Goal: Task Accomplishment & Management: Complete application form

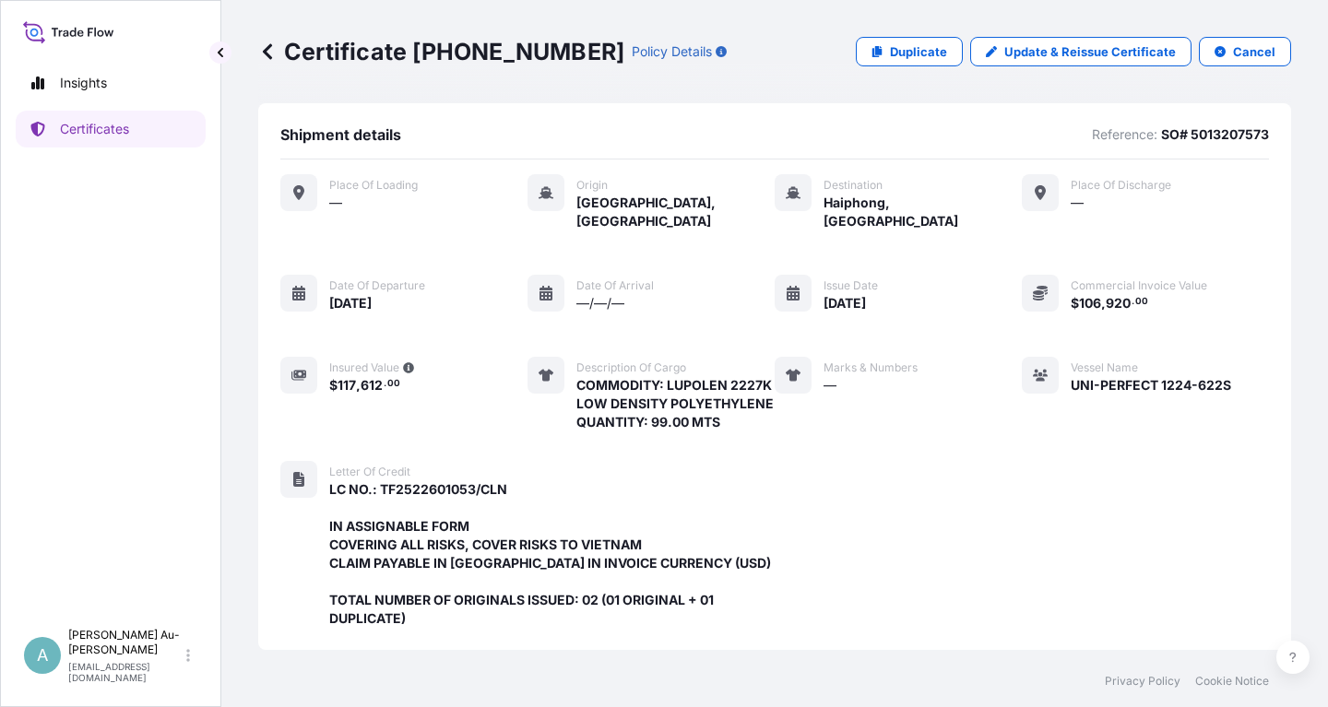
scroll to position [526, 0]
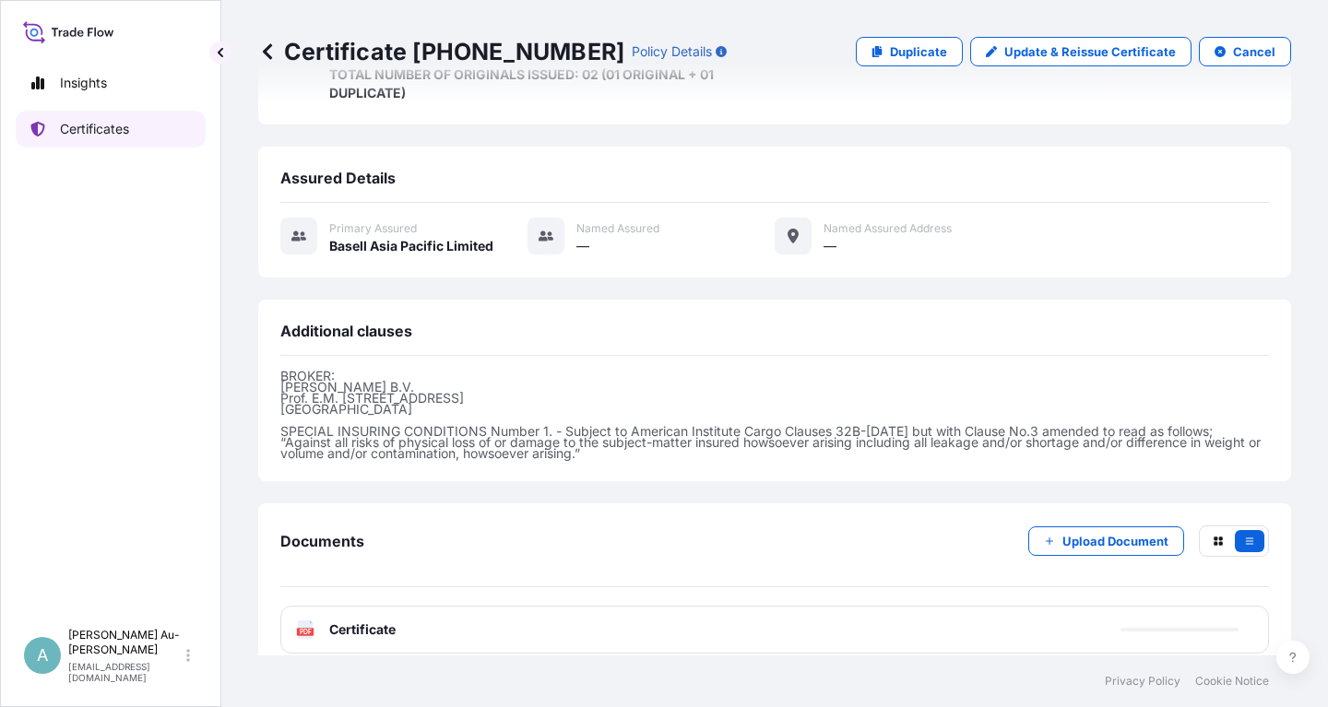
click at [112, 136] on p "Certificates" at bounding box center [94, 129] width 69 height 18
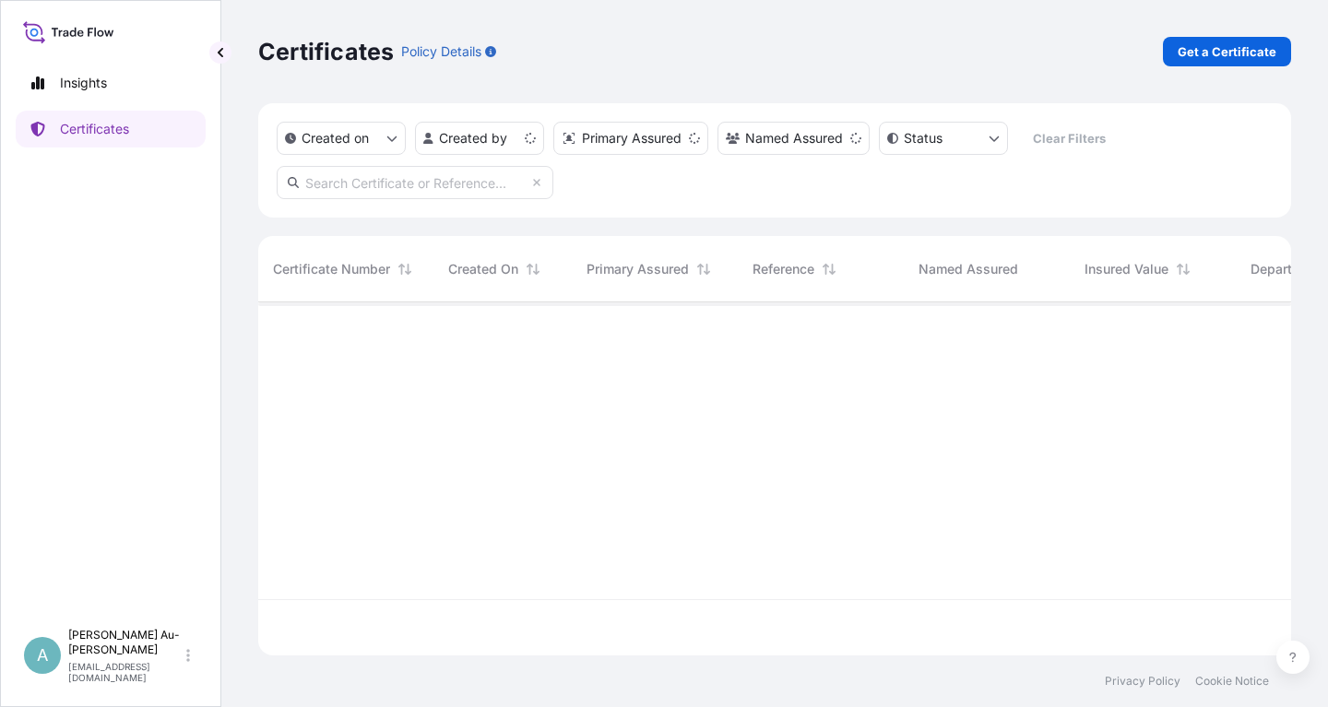
scroll to position [363, 1033]
click at [440, 188] on input "text" at bounding box center [415, 182] width 277 height 33
paste input "5013243204"
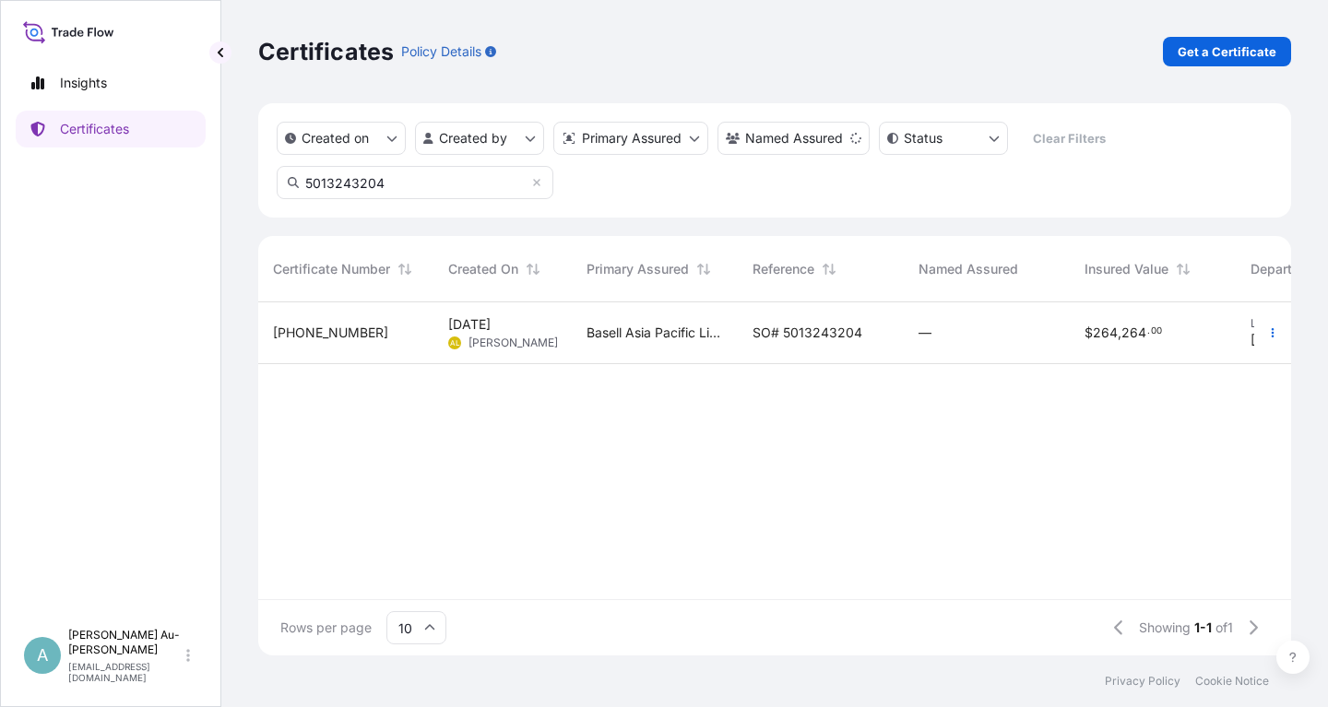
type input "5013243204"
click at [735, 331] on div "Basell Asia Pacific Limited" at bounding box center [655, 333] width 166 height 62
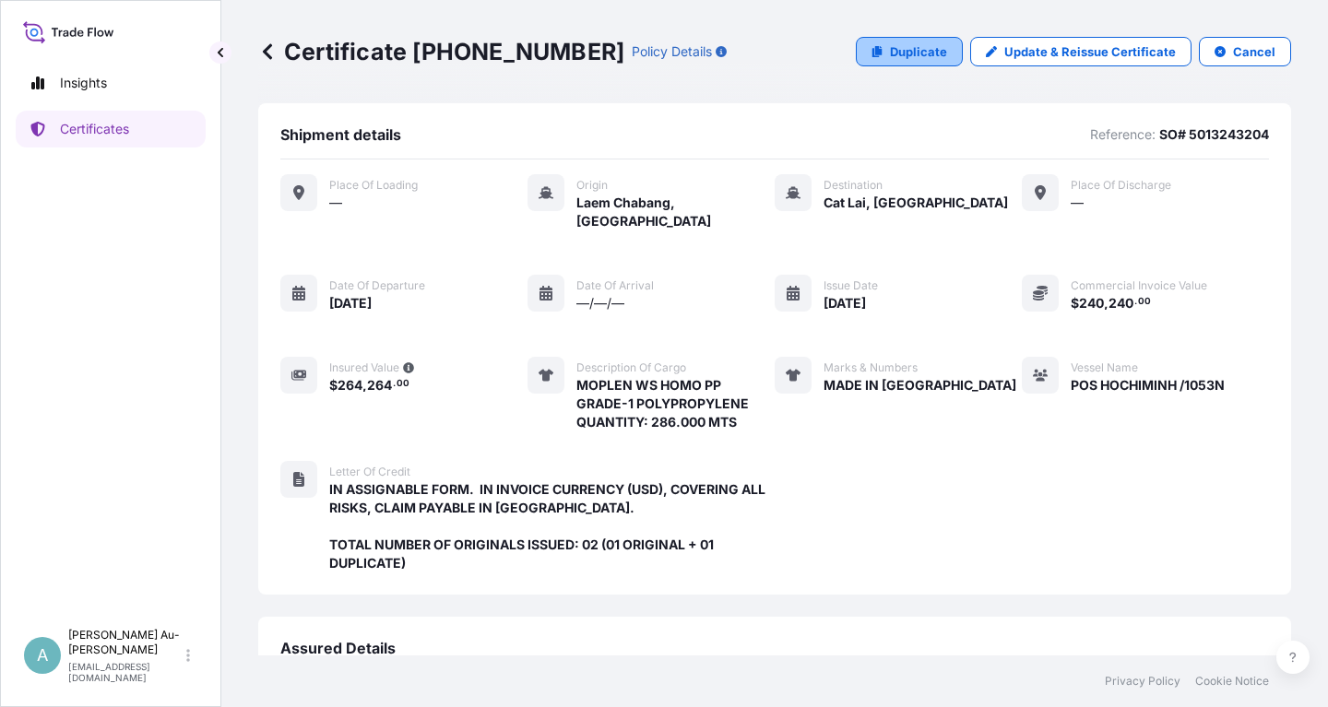
click at [923, 53] on p "Duplicate" at bounding box center [918, 51] width 57 height 18
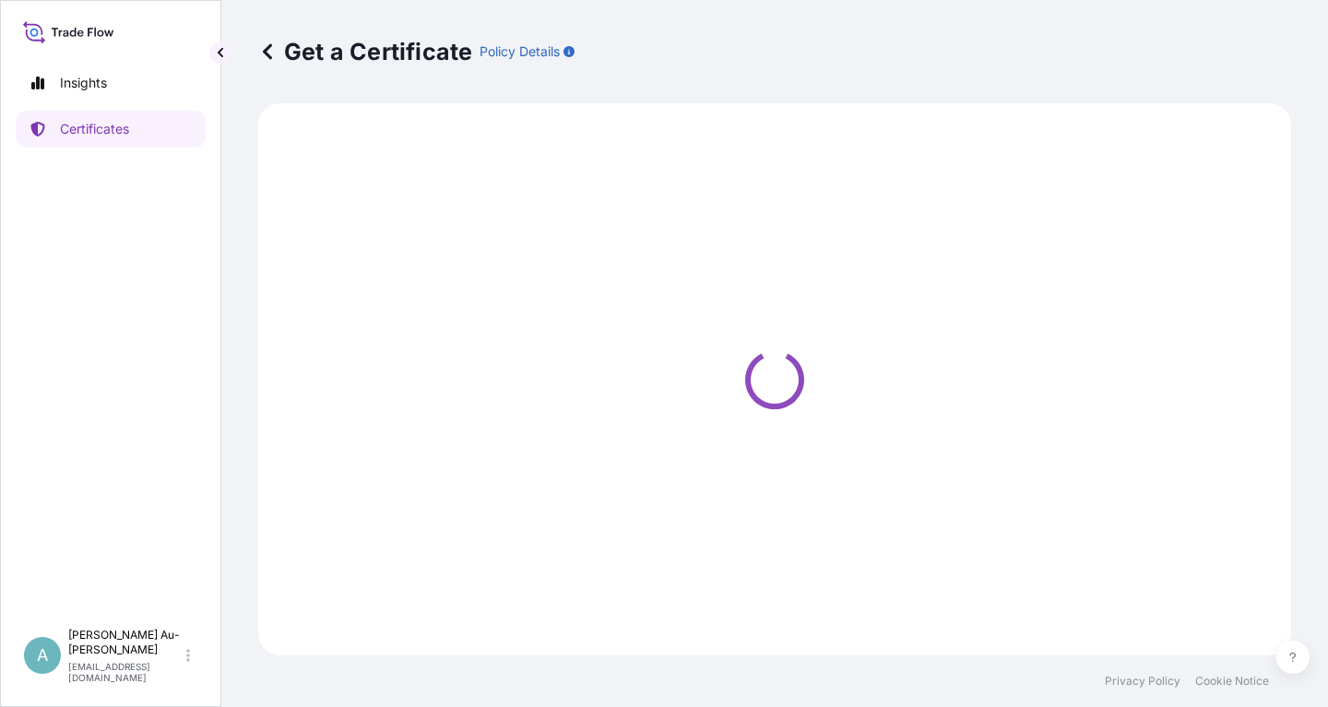
select select "Sea"
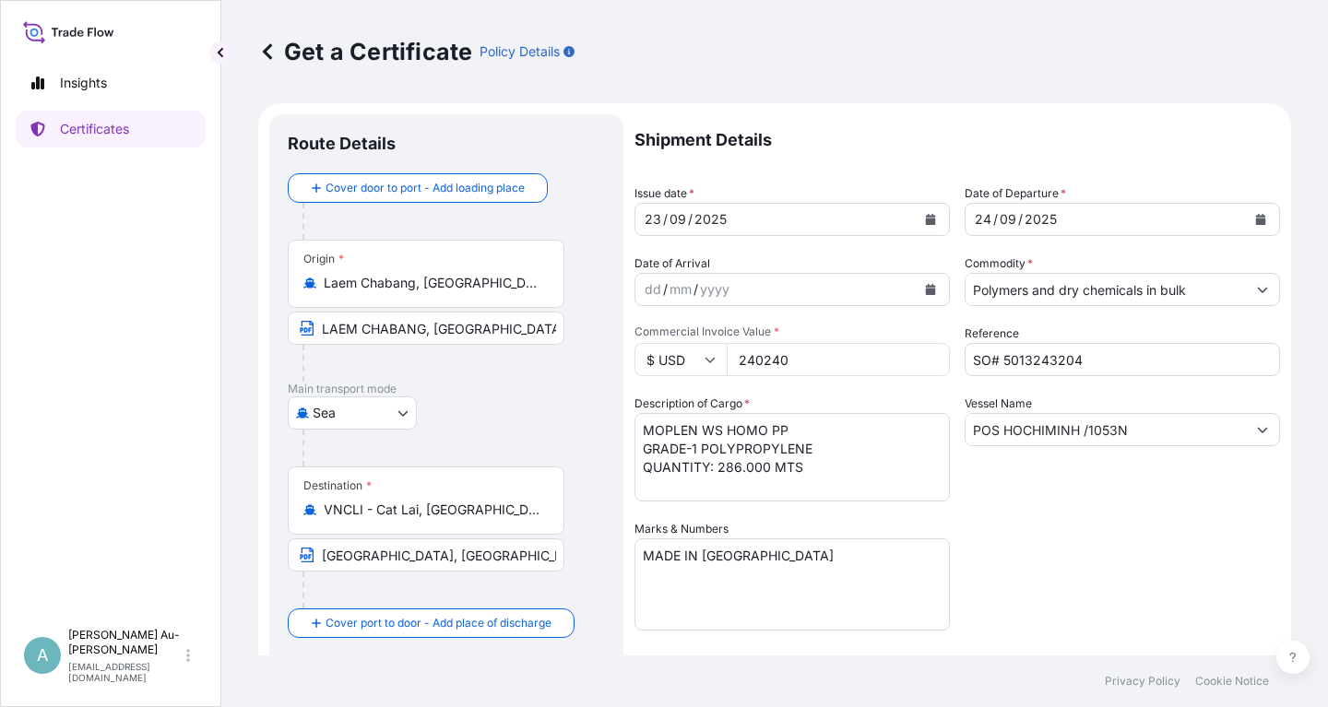
select select "32034"
click at [1093, 362] on input "SO# 5013243204" at bounding box center [1121, 359] width 315 height 33
type input "SO# 5013243208"
click at [934, 224] on icon "Calendar" at bounding box center [931, 219] width 10 height 11
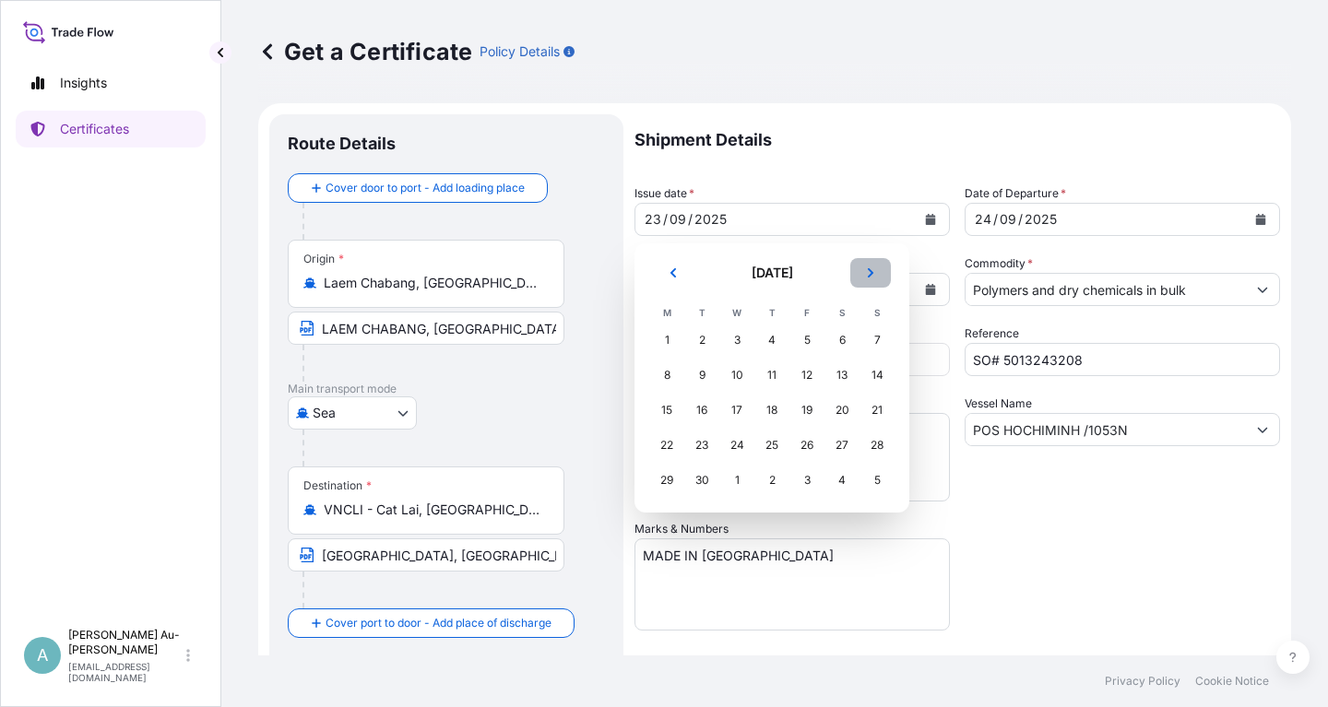
click at [872, 276] on icon "Next" at bounding box center [870, 272] width 11 height 11
click at [832, 345] on div "4" at bounding box center [841, 340] width 33 height 33
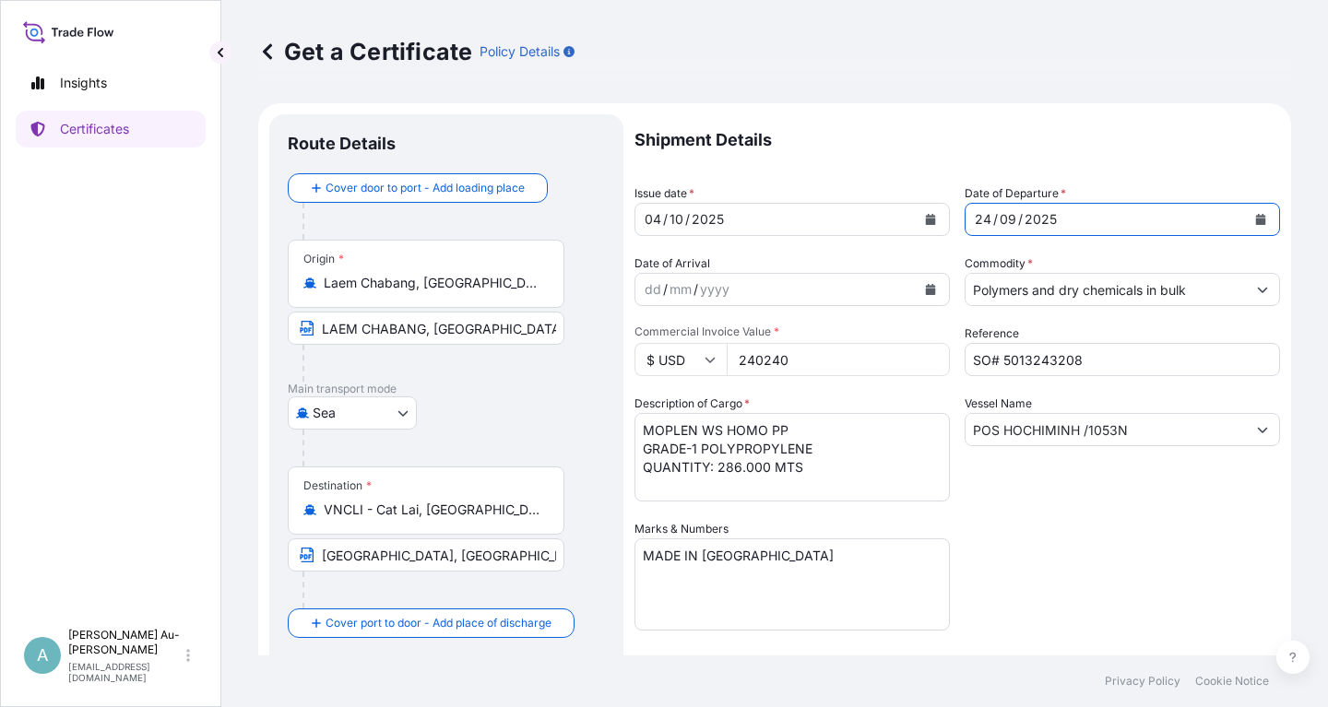
click at [1266, 218] on button "Calendar" at bounding box center [1261, 220] width 30 height 30
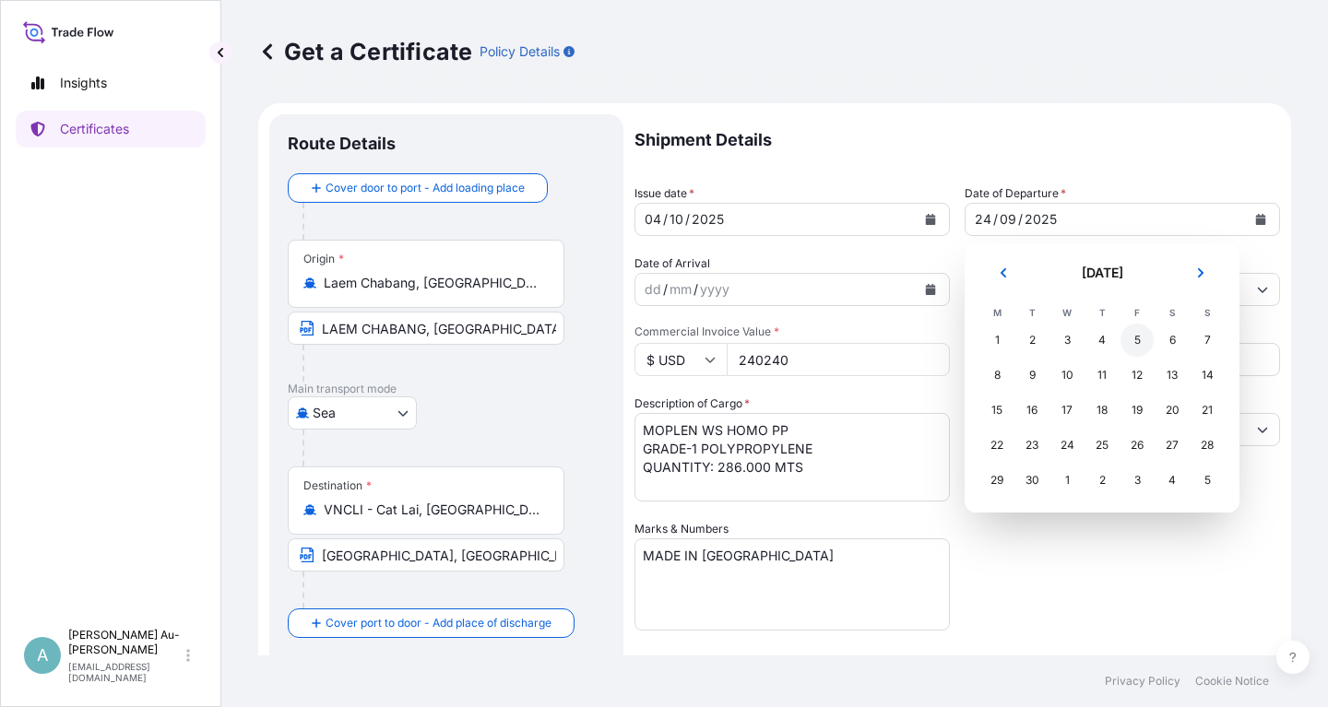
click at [1134, 344] on div "5" at bounding box center [1136, 340] width 33 height 33
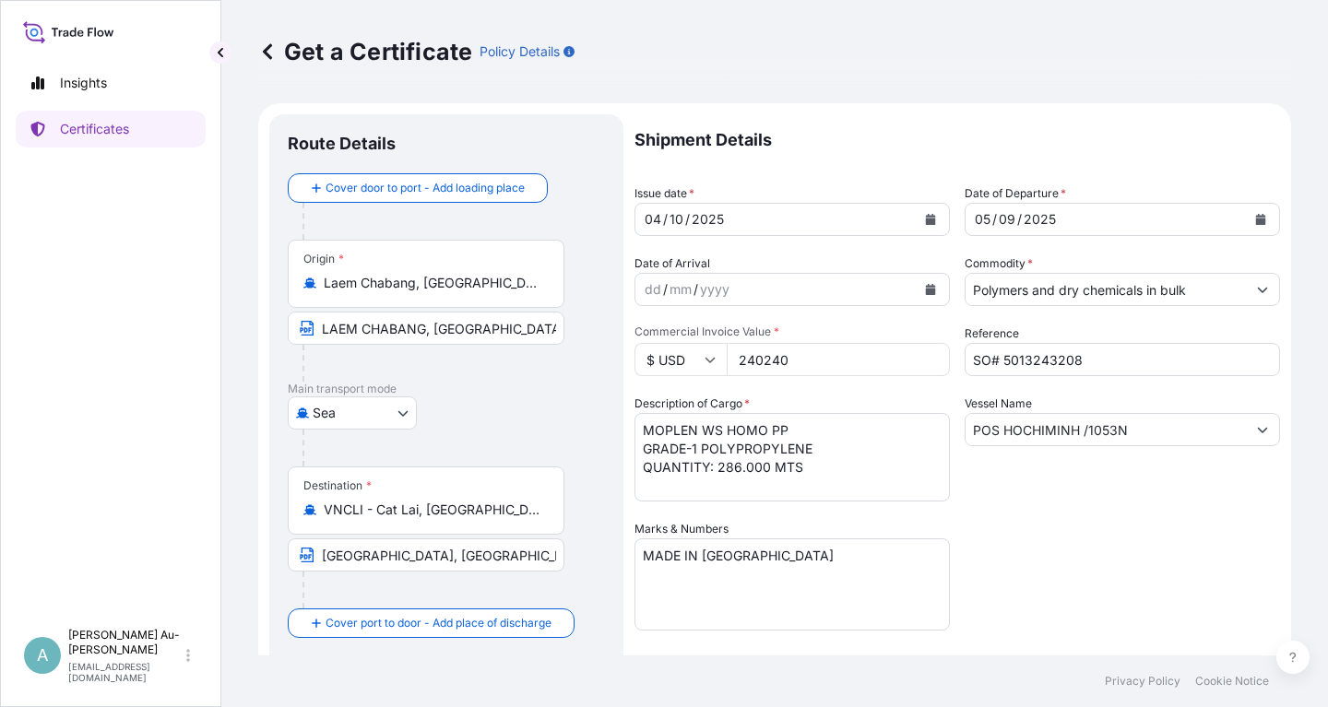
click at [1218, 513] on div "Shipment Details Issue date * [DATE] Date of Departure * [DATE] Date of Arrival…" at bounding box center [956, 588] width 645 height 949
drag, startPoint x: 1135, startPoint y: 428, endPoint x: 902, endPoint y: 446, distance: 234.0
click at [965, 445] on input "POS HOCHIMINH /1053N" at bounding box center [1105, 429] width 280 height 33
paste input "SAWASDEE SPICA /2510"
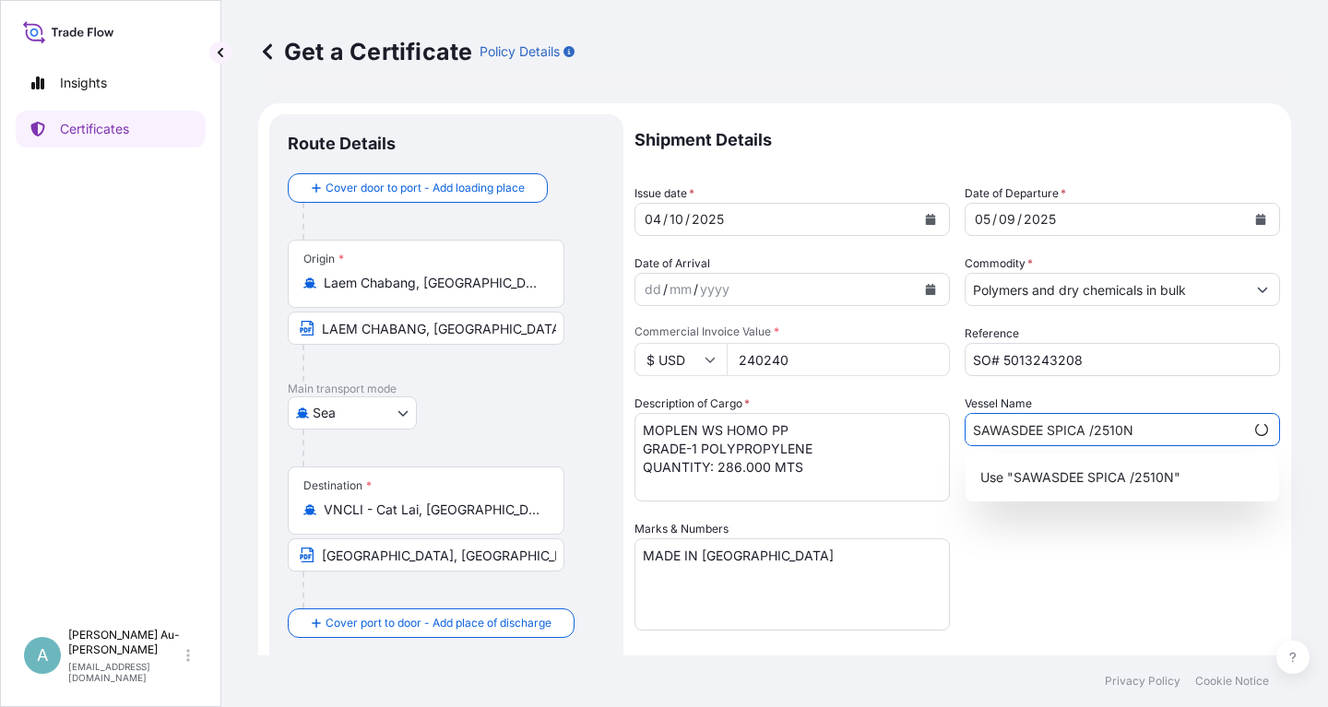
type input "SAWASDEE SPICA /2510N"
click at [1089, 616] on div "Shipment Details Issue date * [DATE] Date of Departure * [DATE] Date of Arrival…" at bounding box center [956, 588] width 645 height 949
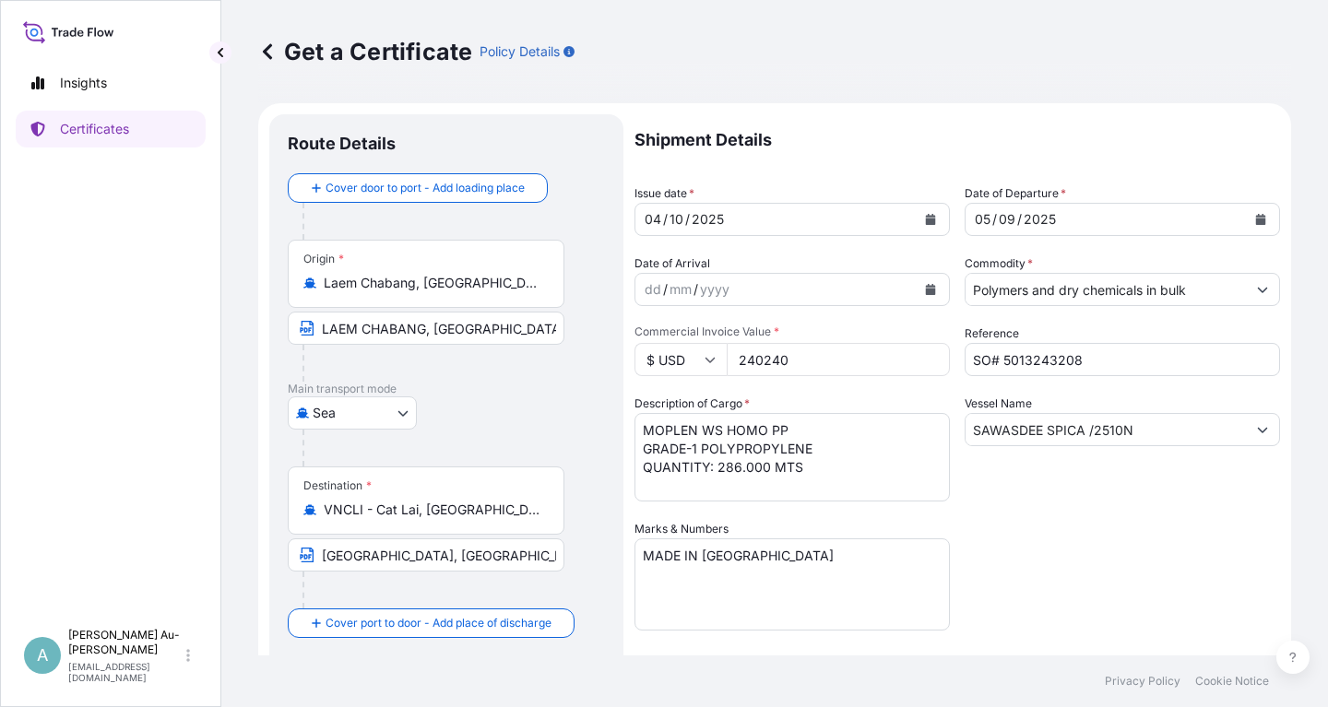
click at [797, 364] on input "240240" at bounding box center [838, 359] width 223 height 33
click at [746, 358] on input "2174720" at bounding box center [838, 359] width 223 height 33
type input "174720"
click at [1094, 556] on div "Shipment Details Issue date * [DATE] Date of Departure * [DATE] Date of Arrival…" at bounding box center [956, 588] width 645 height 949
drag, startPoint x: 377, startPoint y: 552, endPoint x: 415, endPoint y: 619, distance: 76.4
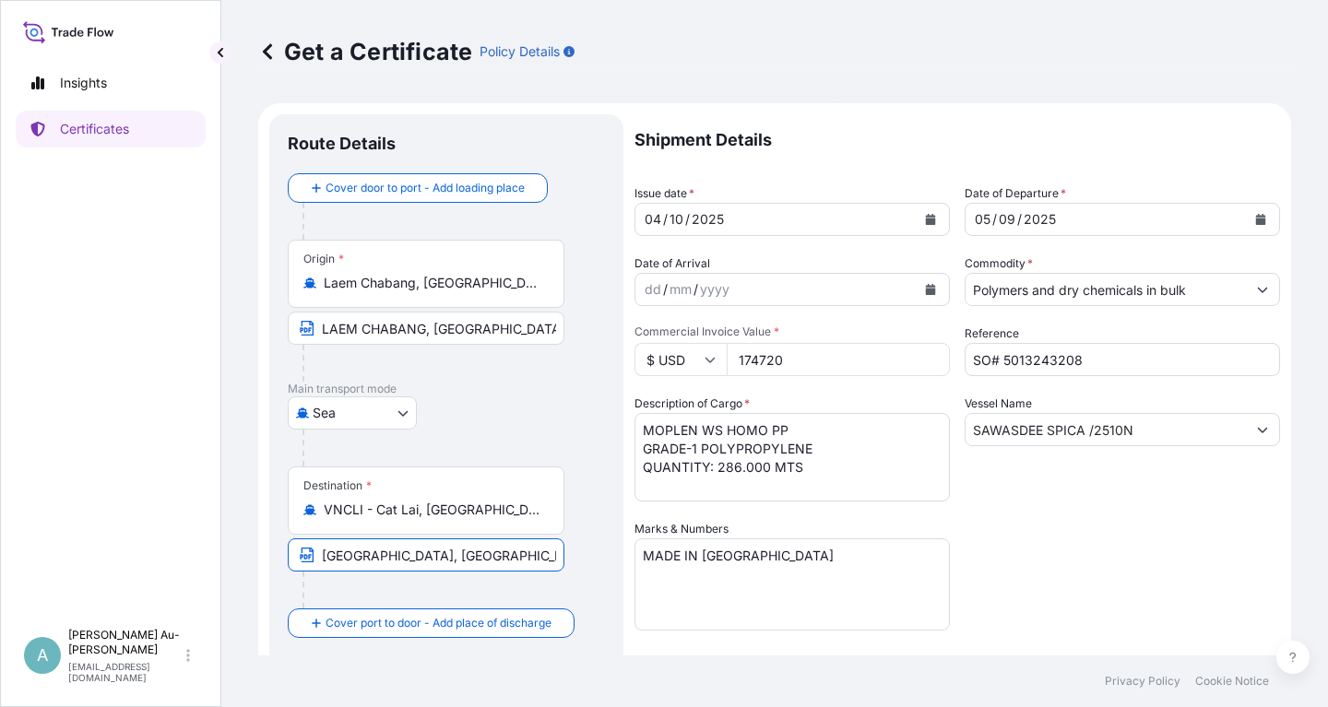
click at [378, 552] on input "[GEOGRAPHIC_DATA], [GEOGRAPHIC_DATA] VIA PORT OF DISCHARGE : [GEOGRAPHIC_DATA],…" at bounding box center [426, 554] width 277 height 33
drag, startPoint x: 1085, startPoint y: 525, endPoint x: 1016, endPoint y: 524, distance: 69.2
click at [1079, 525] on div "Shipment Details Issue date * [DATE] Date of Departure * [DATE] Date of Arrival…" at bounding box center [956, 588] width 645 height 949
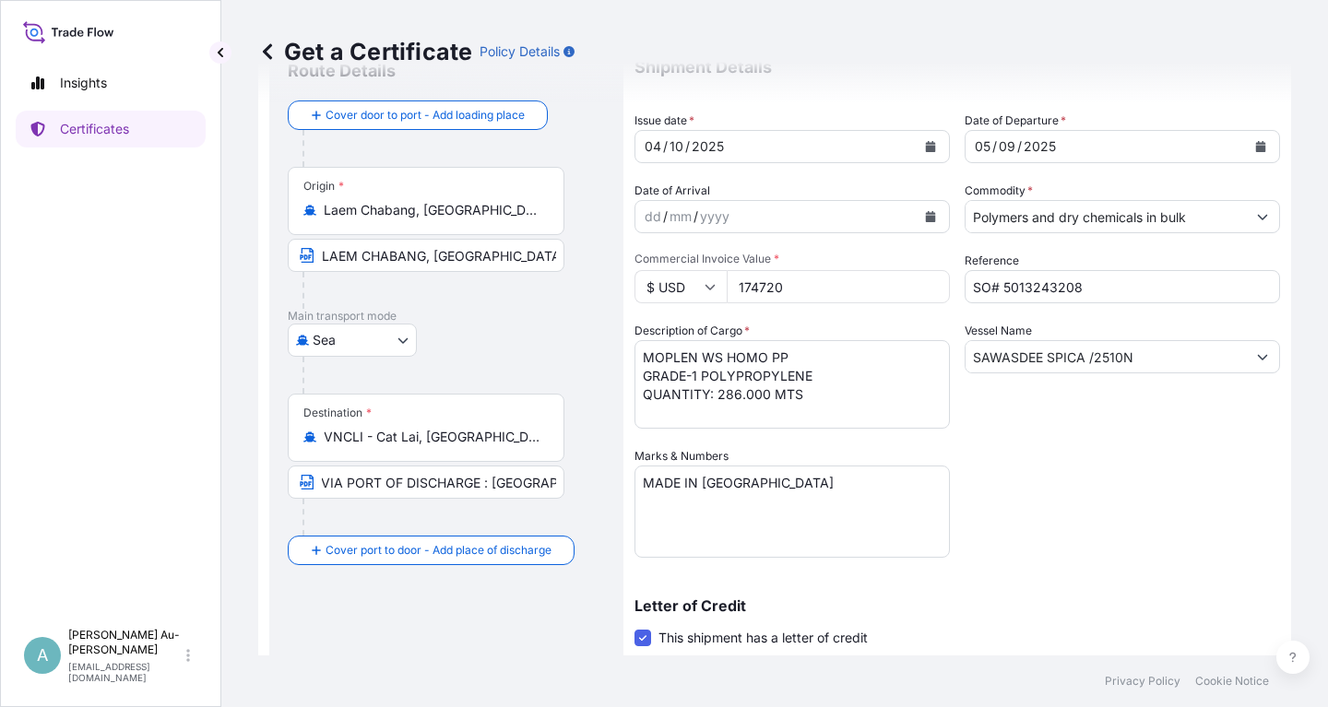
scroll to position [111, 0]
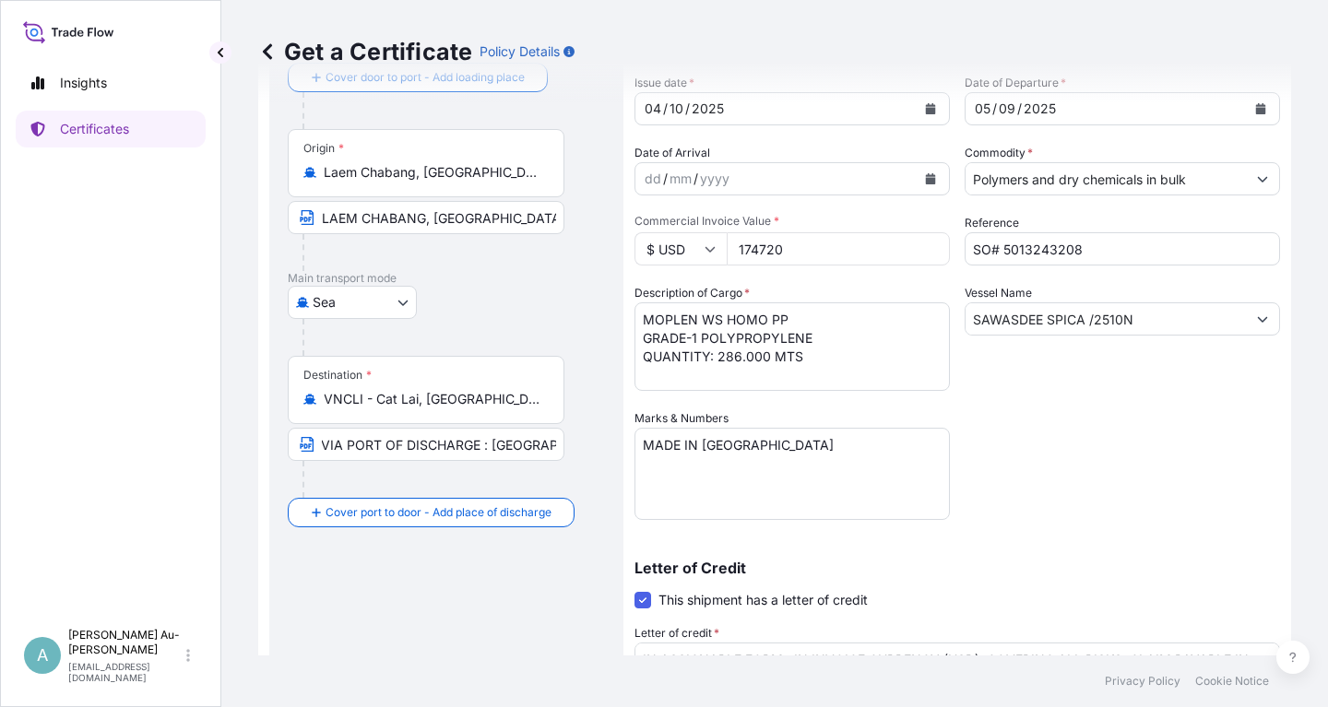
drag, startPoint x: 1226, startPoint y: 430, endPoint x: 1235, endPoint y: 419, distance: 14.4
click at [1235, 419] on div "Shipment Details Issue date * [DATE] Date of Departure * [DATE] Date of Arrival…" at bounding box center [956, 478] width 645 height 949
drag, startPoint x: 641, startPoint y: 321, endPoint x: 814, endPoint y: 339, distance: 174.3
click at [814, 339] on textarea "MOPLEN WS HOMO PP GRADE-1 POLYPROPYLENE QUANTITY: 286.000 MTS" at bounding box center [791, 346] width 315 height 89
paste textarea
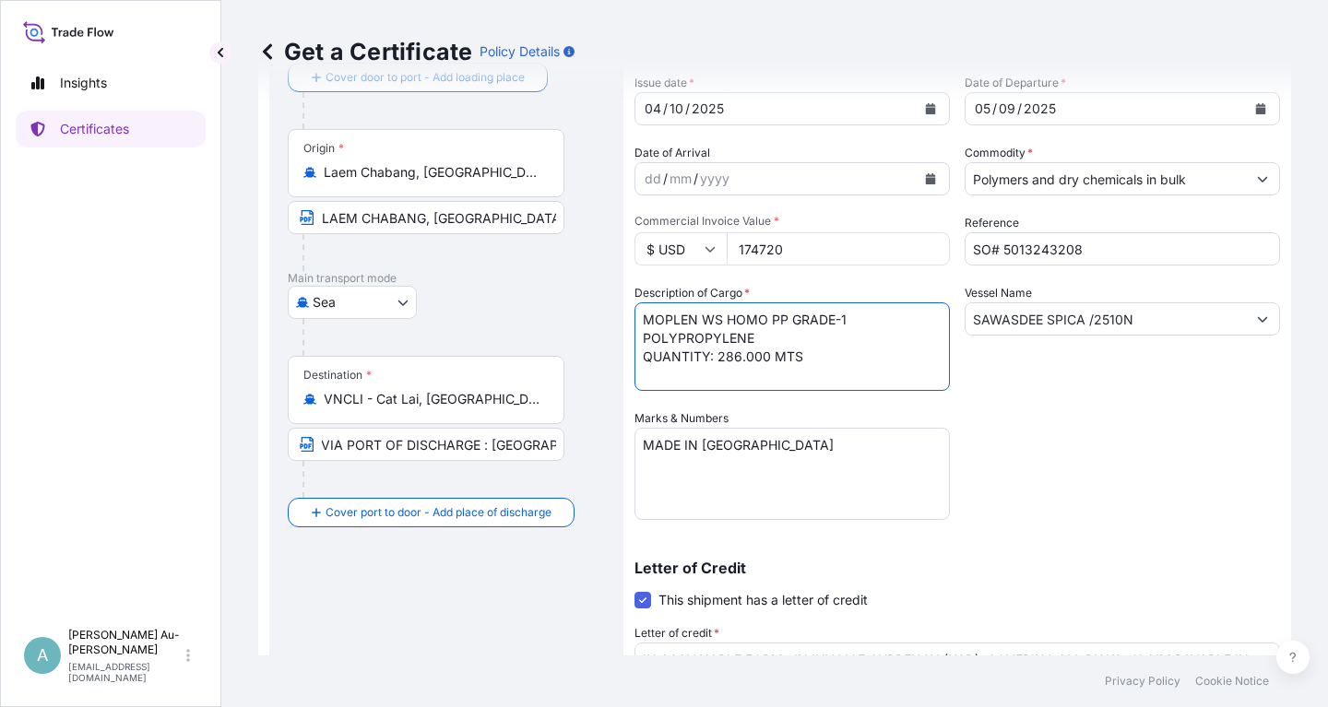
click at [787, 325] on textarea "MOPLEN WS HOMO PP GRADE-1 POLYPROPYLENE QUANTITY: 286.000 MTS" at bounding box center [791, 346] width 315 height 89
drag, startPoint x: 717, startPoint y: 360, endPoint x: 800, endPoint y: 361, distance: 83.0
click at [800, 361] on textarea "MOPLEN WS HOMO PP GRADE-1 POLYPROPYLENE QUANTITY: 286.000 MTS" at bounding box center [791, 346] width 315 height 89
paste textarea "08"
type textarea "MOPLEN WS HOMO PP GRADE-1 POLYPROPYLENE QUANTITY: 208.000 MTS"
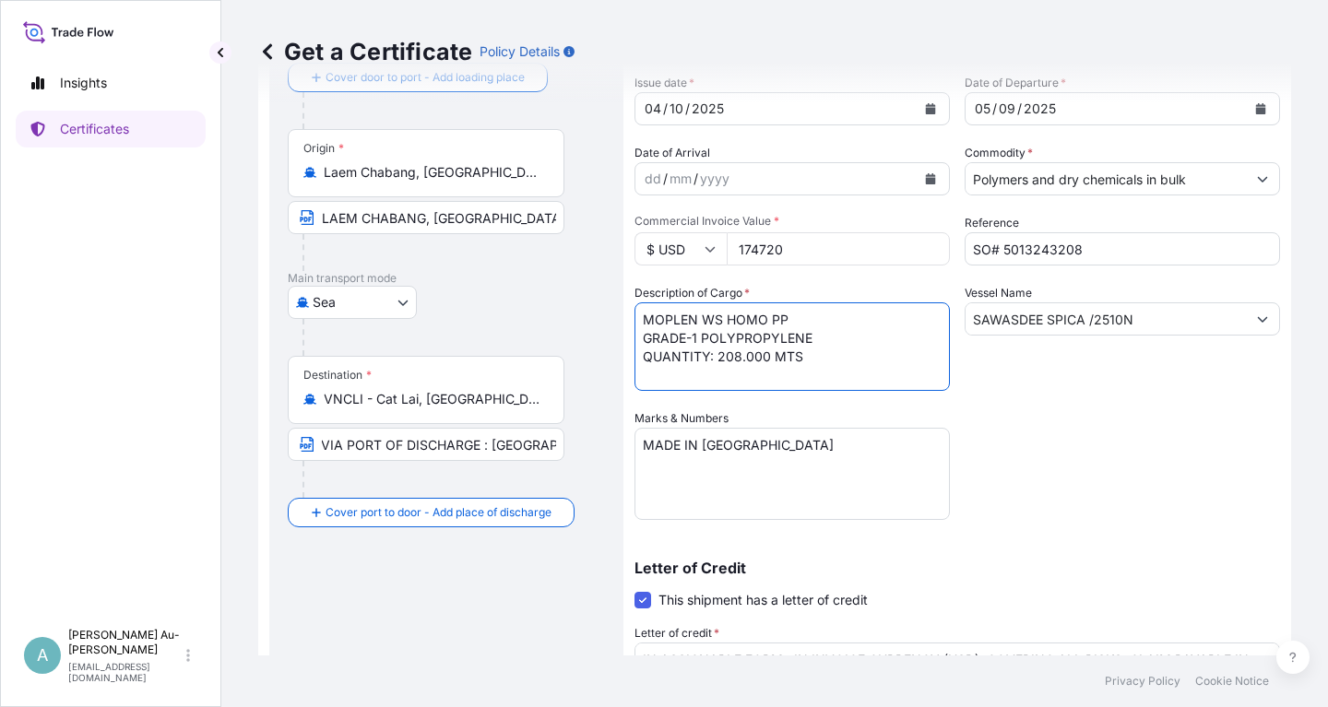
click at [1056, 481] on div "Shipment Details Issue date * [DATE] Date of Departure * [DATE] Date of Arrival…" at bounding box center [956, 478] width 645 height 949
click at [1128, 456] on div "Shipment Details Issue date * [DATE] Date of Departure * [DATE] Date of Arrival…" at bounding box center [956, 478] width 645 height 949
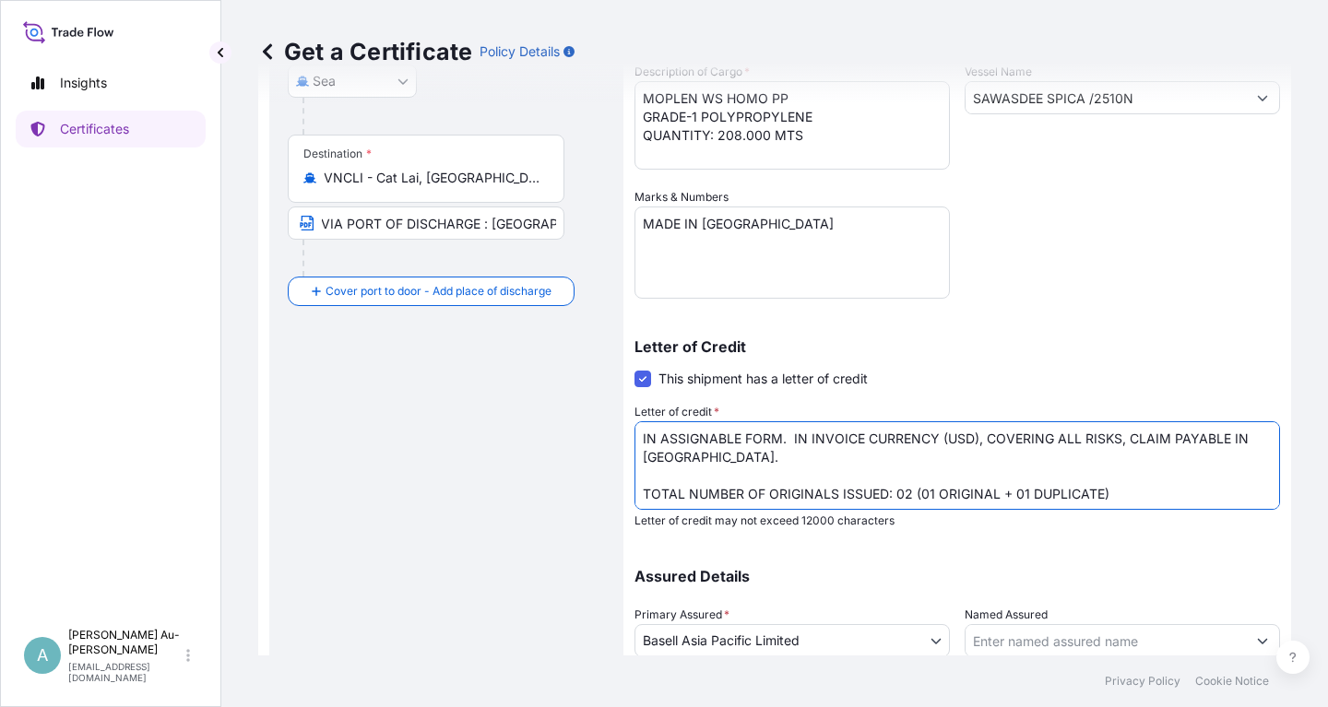
click at [985, 441] on textarea "IN ASSIGNABLE FORM. IN INVOICE CURRENCY (USD), COVERING ALL RISKS, CLAIM PAYABL…" at bounding box center [956, 465] width 645 height 89
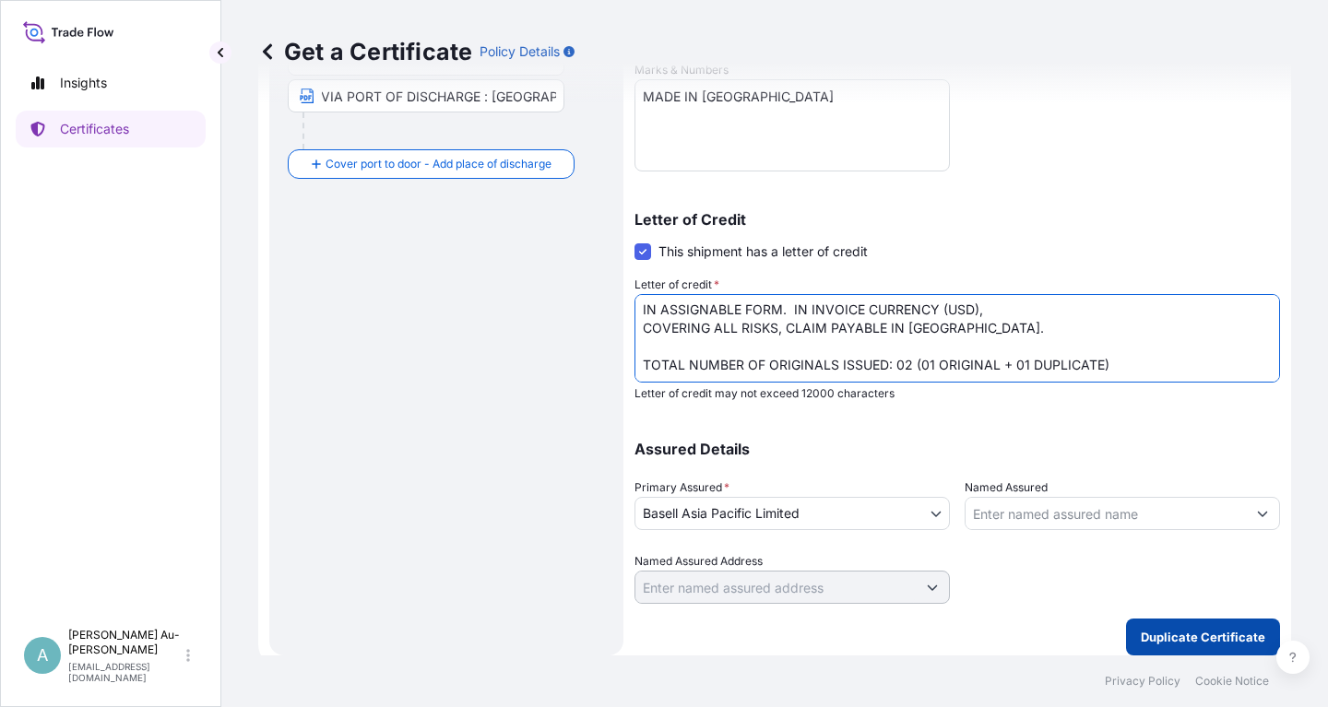
type textarea "IN ASSIGNABLE FORM. IN INVOICE CURRENCY (USD), COVERING ALL RISKS, CLAIM PAYABL…"
click at [1176, 640] on p "Duplicate Certificate" at bounding box center [1202, 637] width 124 height 18
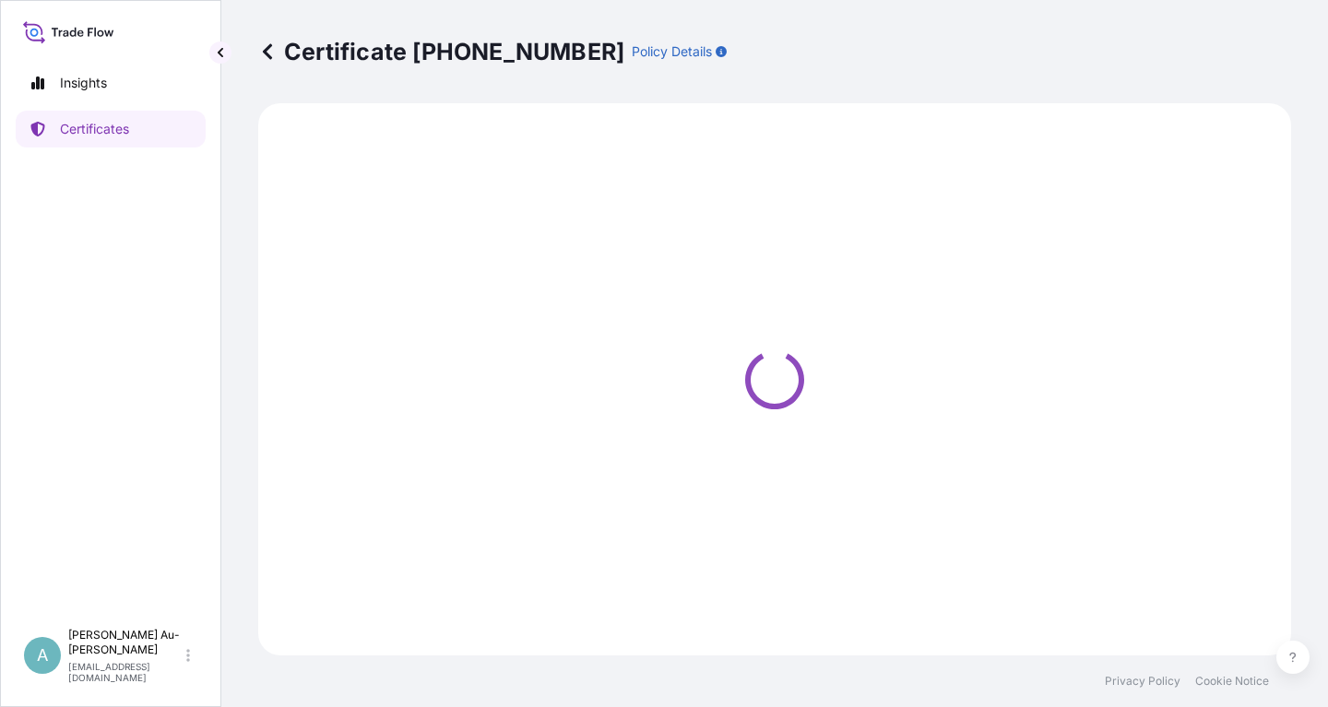
select select "Sea"
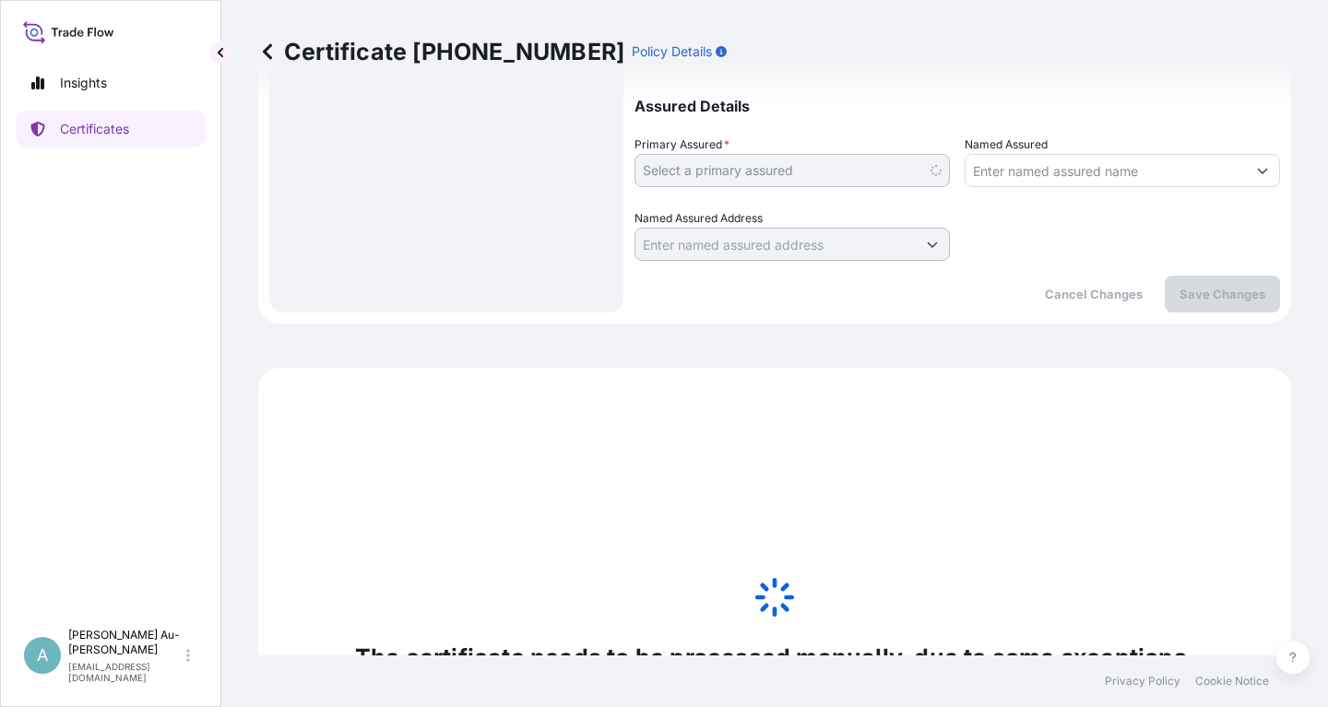
scroll to position [803, 0]
select select "32034"
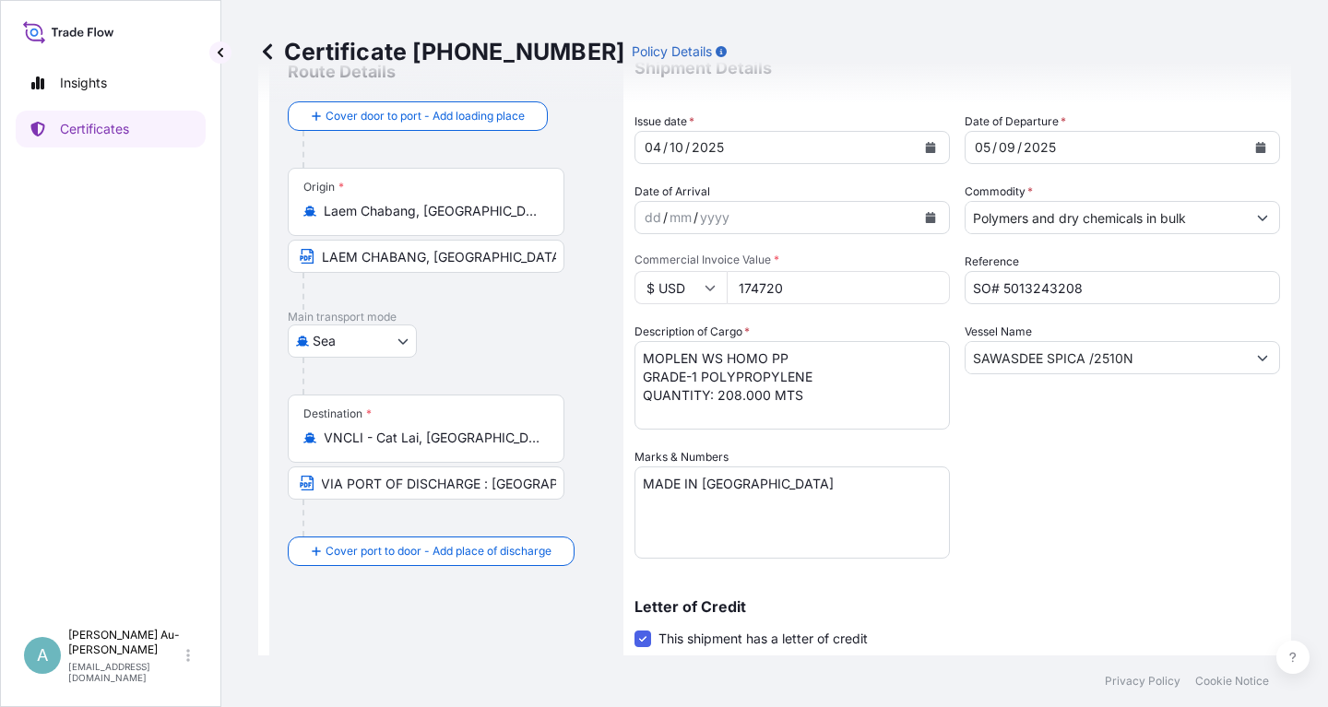
scroll to position [0, 0]
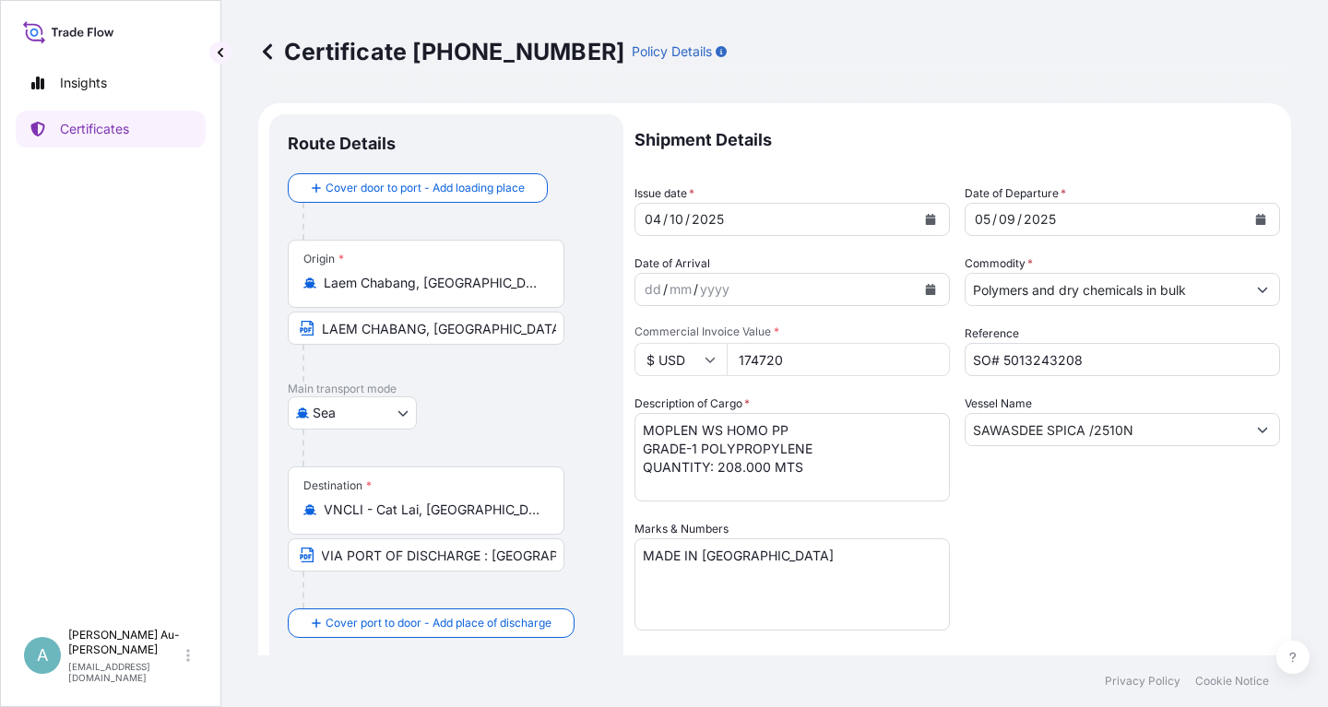
click at [1272, 219] on button "Calendar" at bounding box center [1261, 220] width 30 height 30
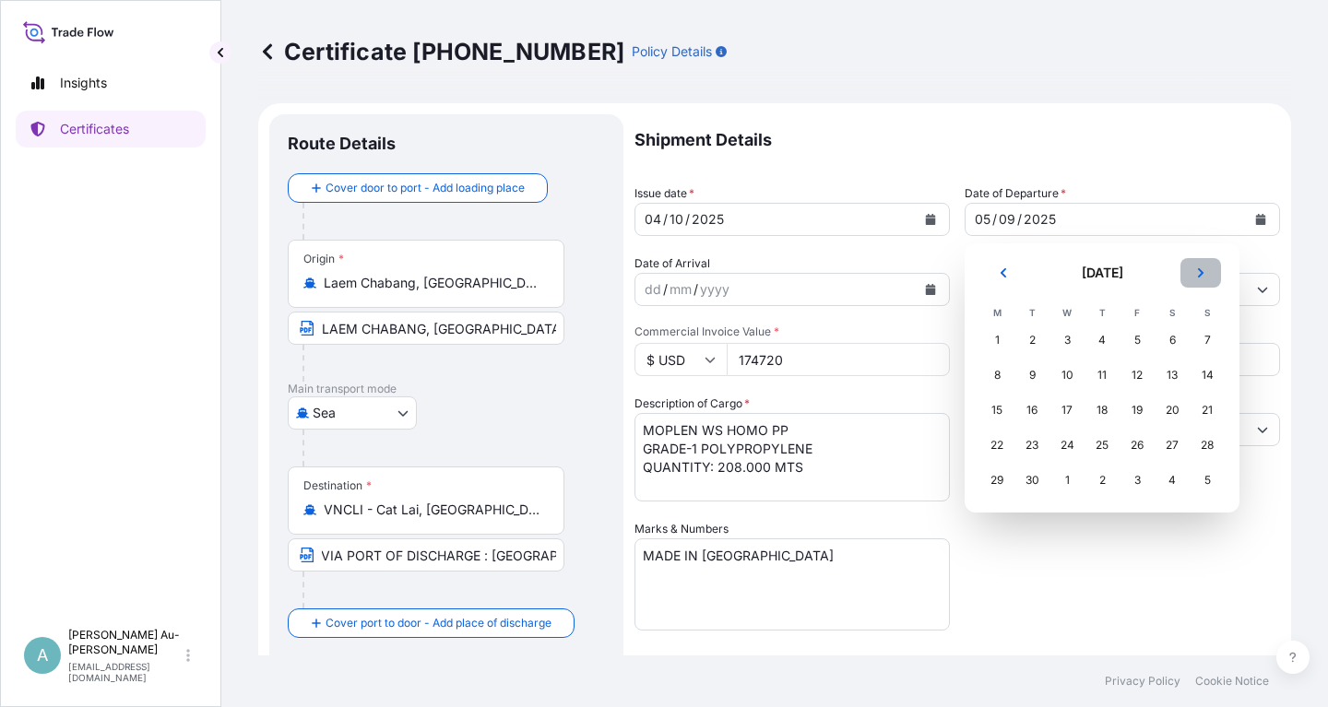
click at [1200, 276] on icon "Next" at bounding box center [1201, 272] width 6 height 9
click at [1134, 379] on div "10" at bounding box center [1136, 375] width 33 height 33
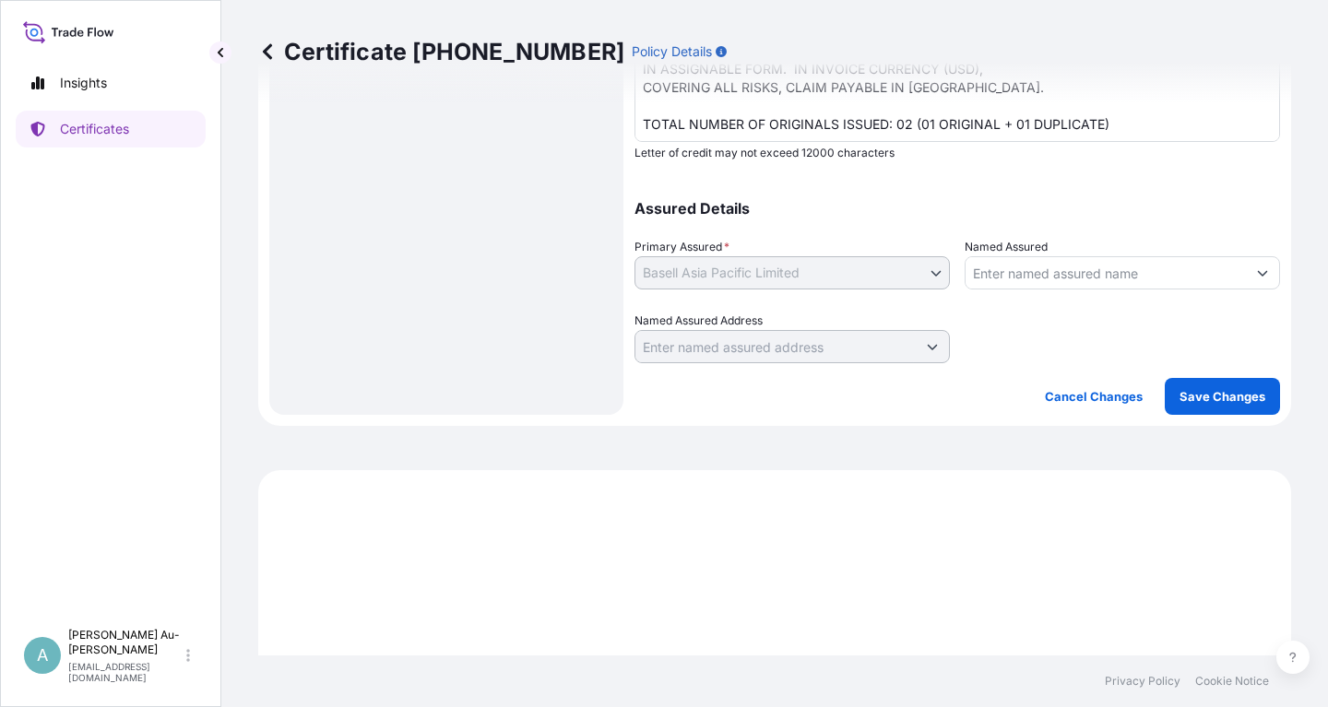
scroll to position [810, 0]
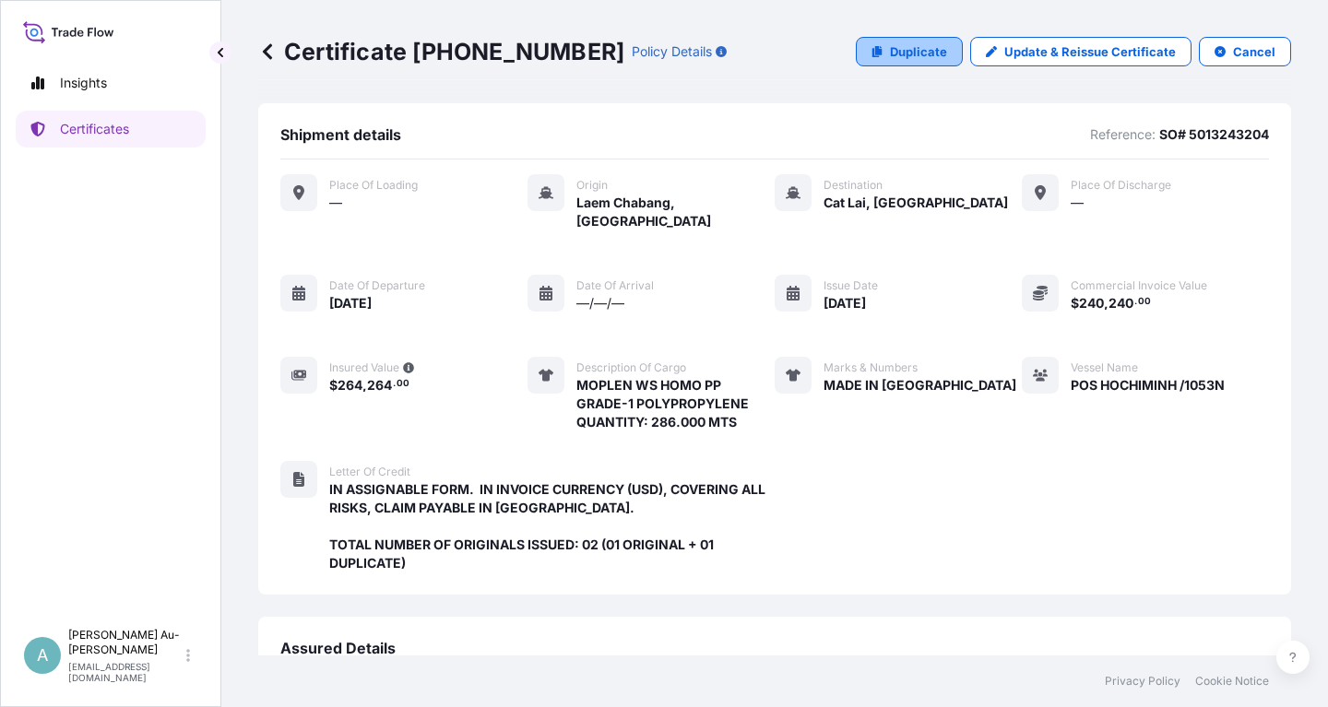
click at [893, 59] on link "Duplicate" at bounding box center [909, 52] width 107 height 30
select select "Sea"
select select "32034"
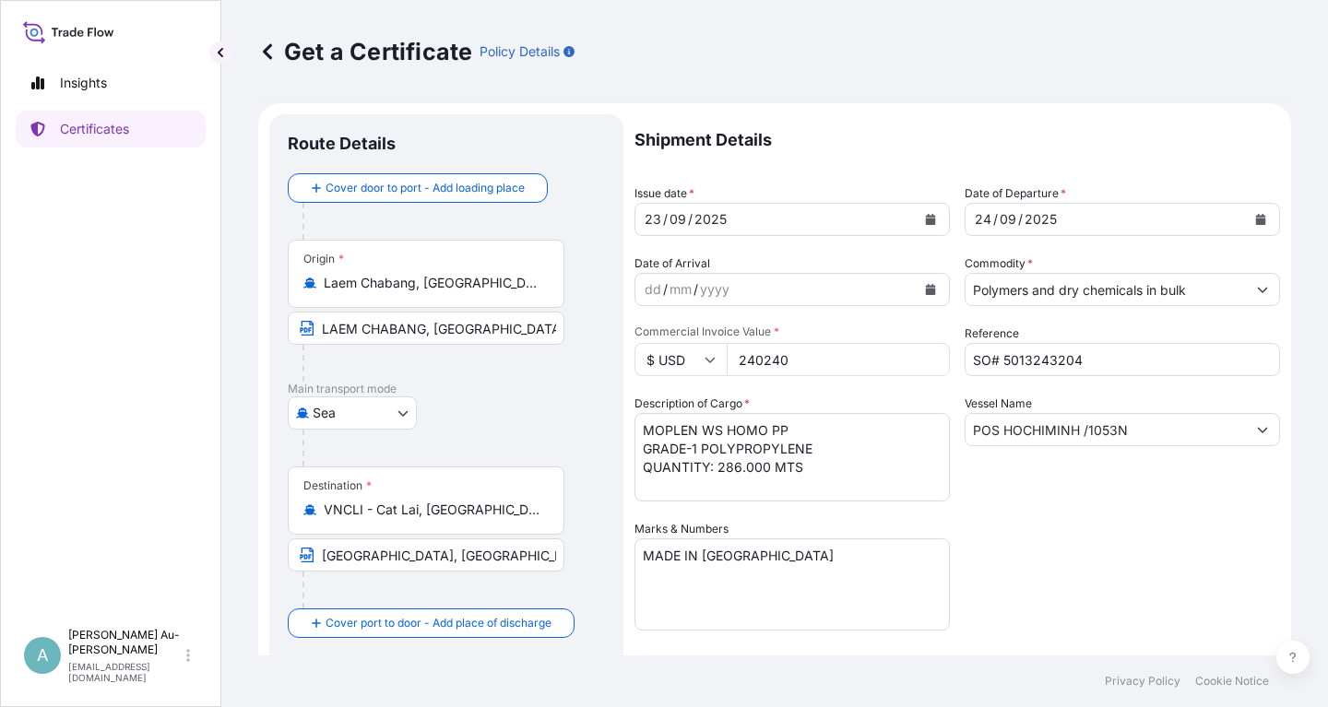
click at [927, 224] on button "Calendar" at bounding box center [931, 220] width 30 height 30
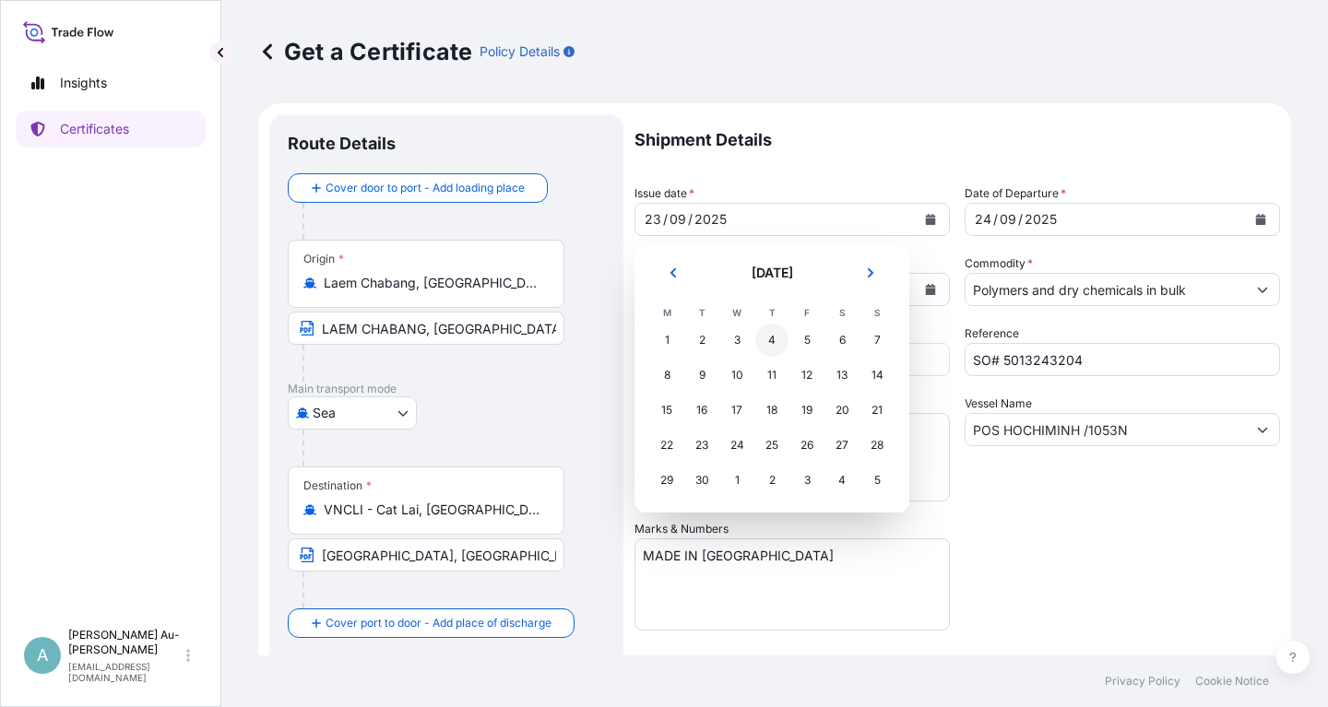
click at [768, 346] on div "4" at bounding box center [771, 340] width 33 height 33
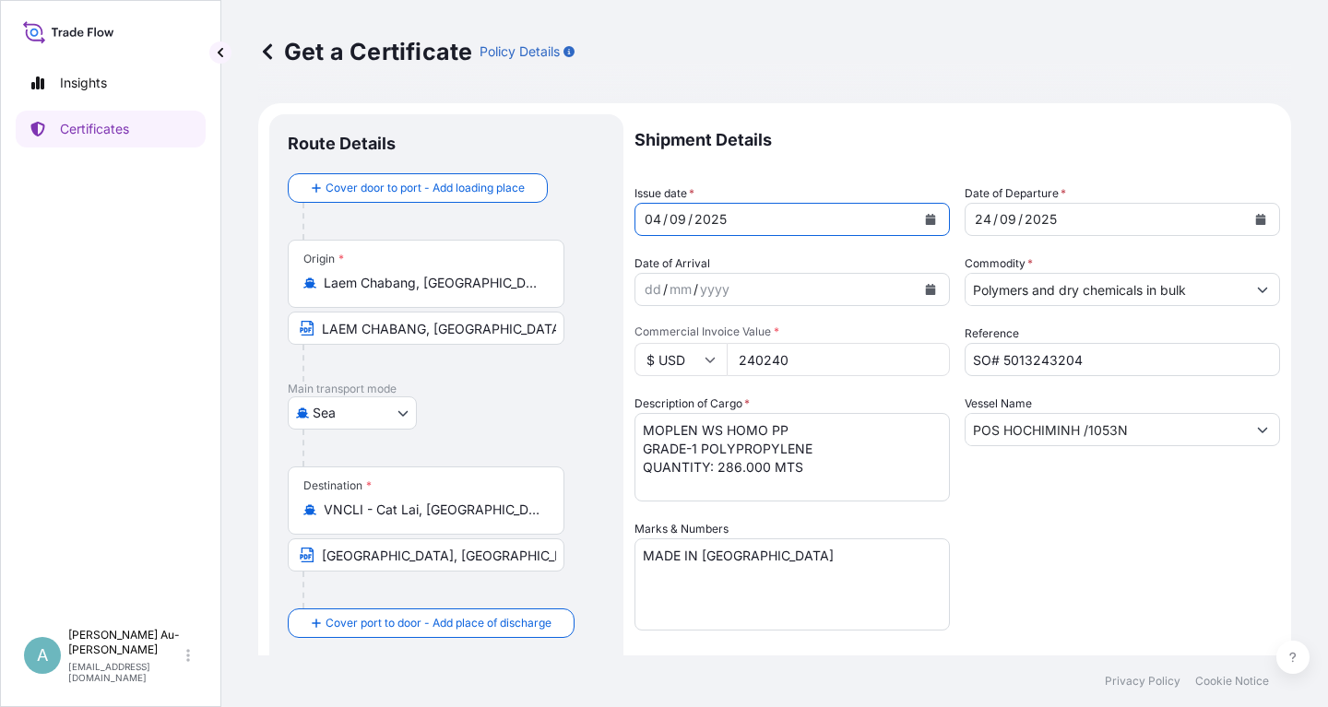
click at [931, 224] on icon "Calendar" at bounding box center [931, 219] width 10 height 11
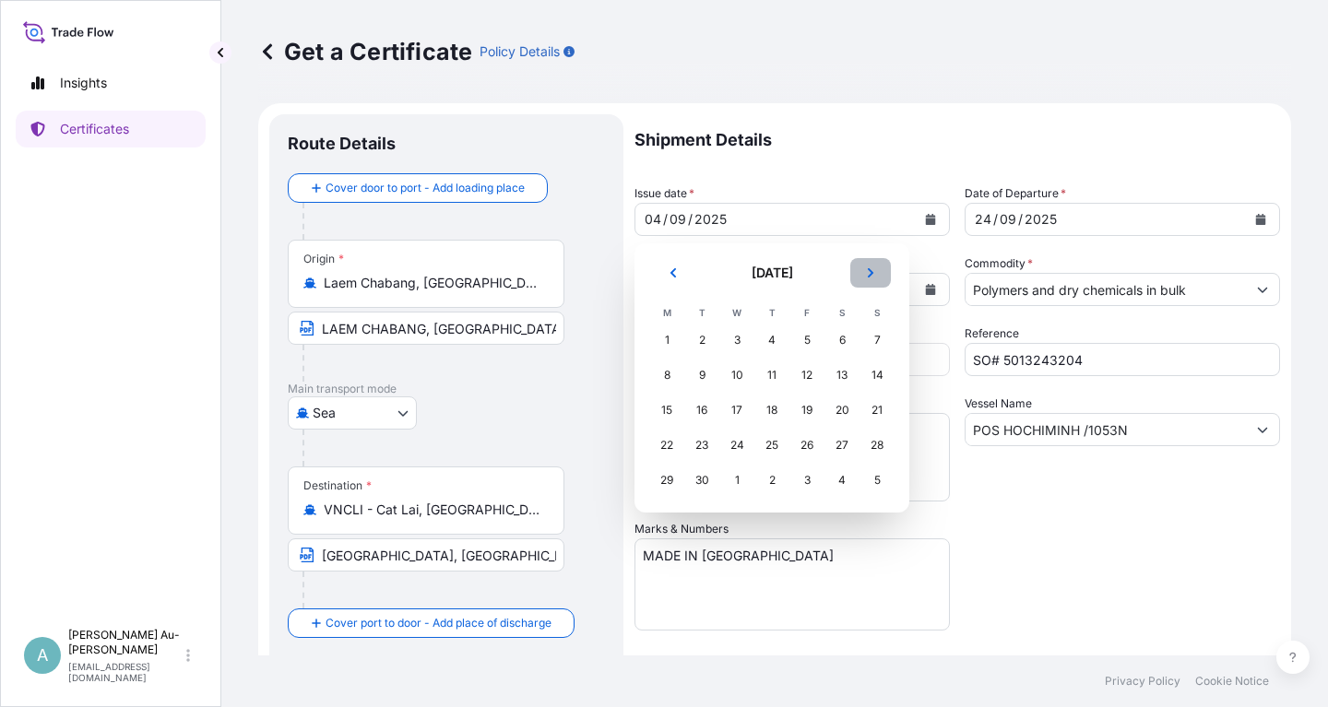
click at [874, 272] on icon "Next" at bounding box center [870, 272] width 11 height 11
click at [845, 346] on div "4" at bounding box center [841, 340] width 33 height 33
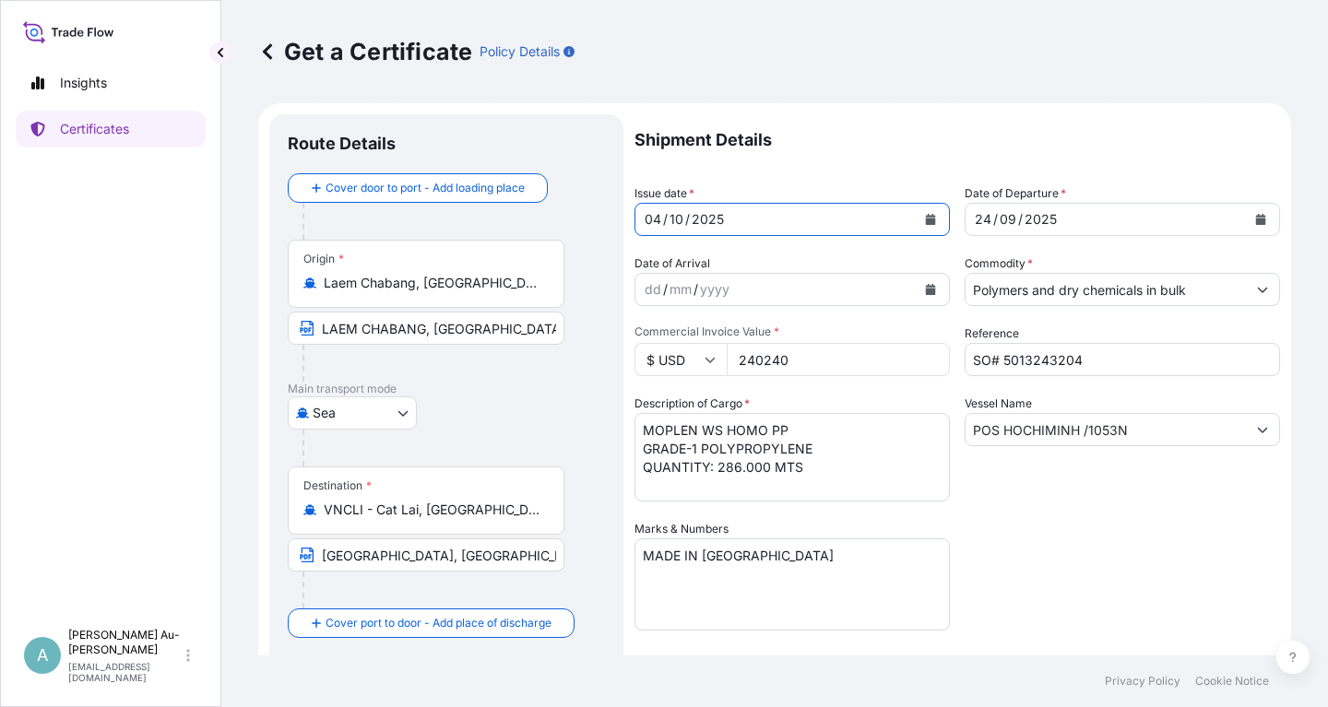
click at [1259, 227] on button "Calendar" at bounding box center [1261, 220] width 30 height 30
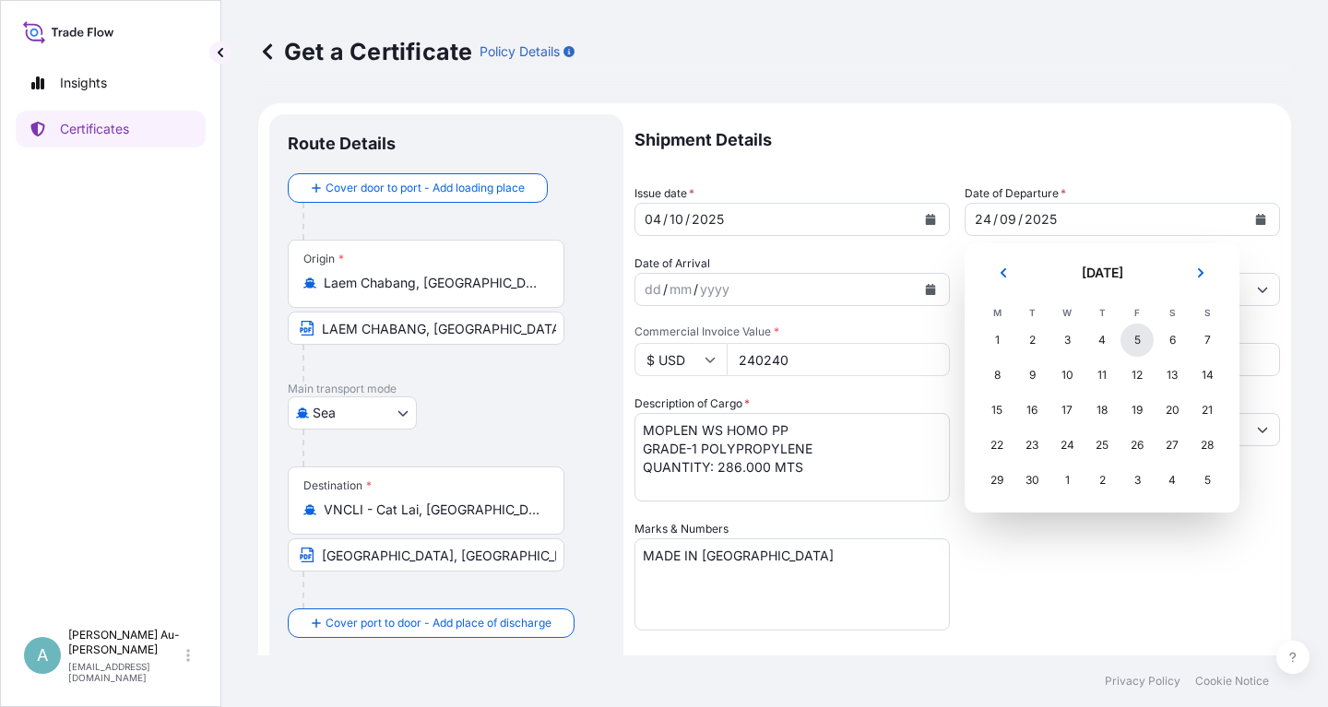
click at [1140, 345] on div "5" at bounding box center [1136, 340] width 33 height 33
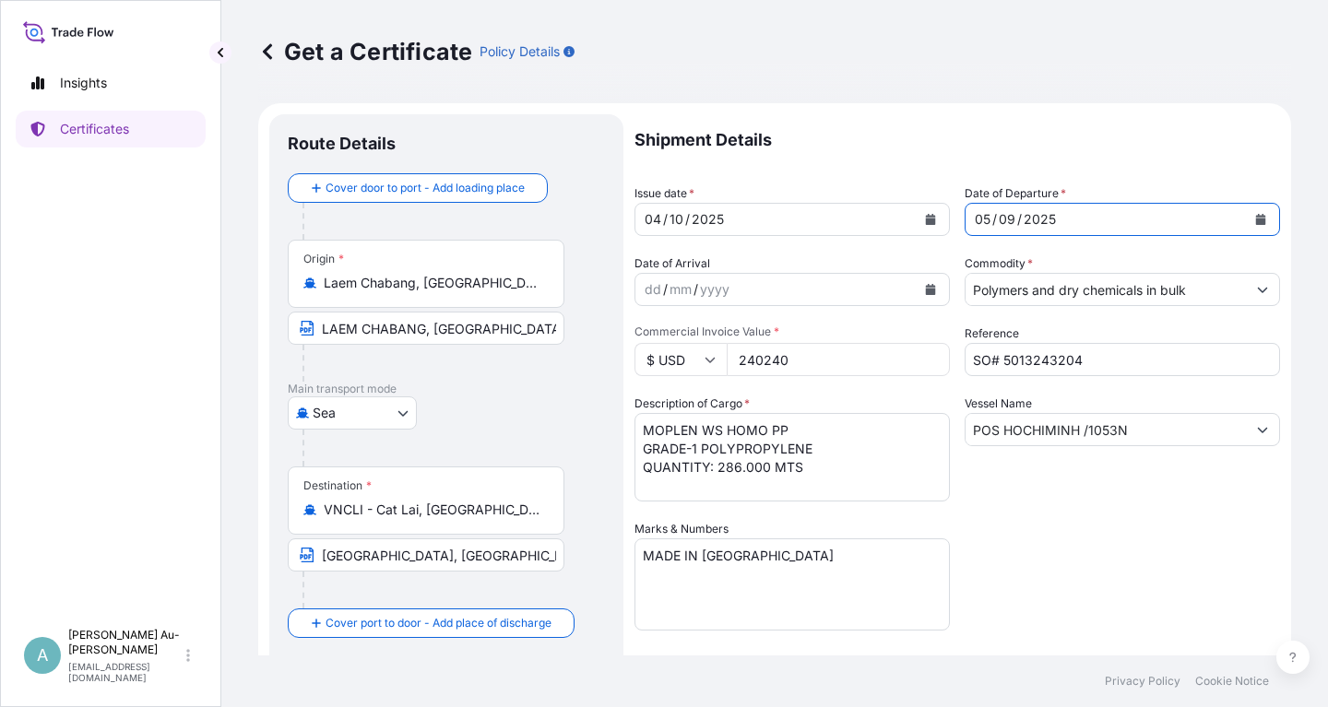
click at [1265, 220] on icon "Calendar" at bounding box center [1261, 219] width 10 height 11
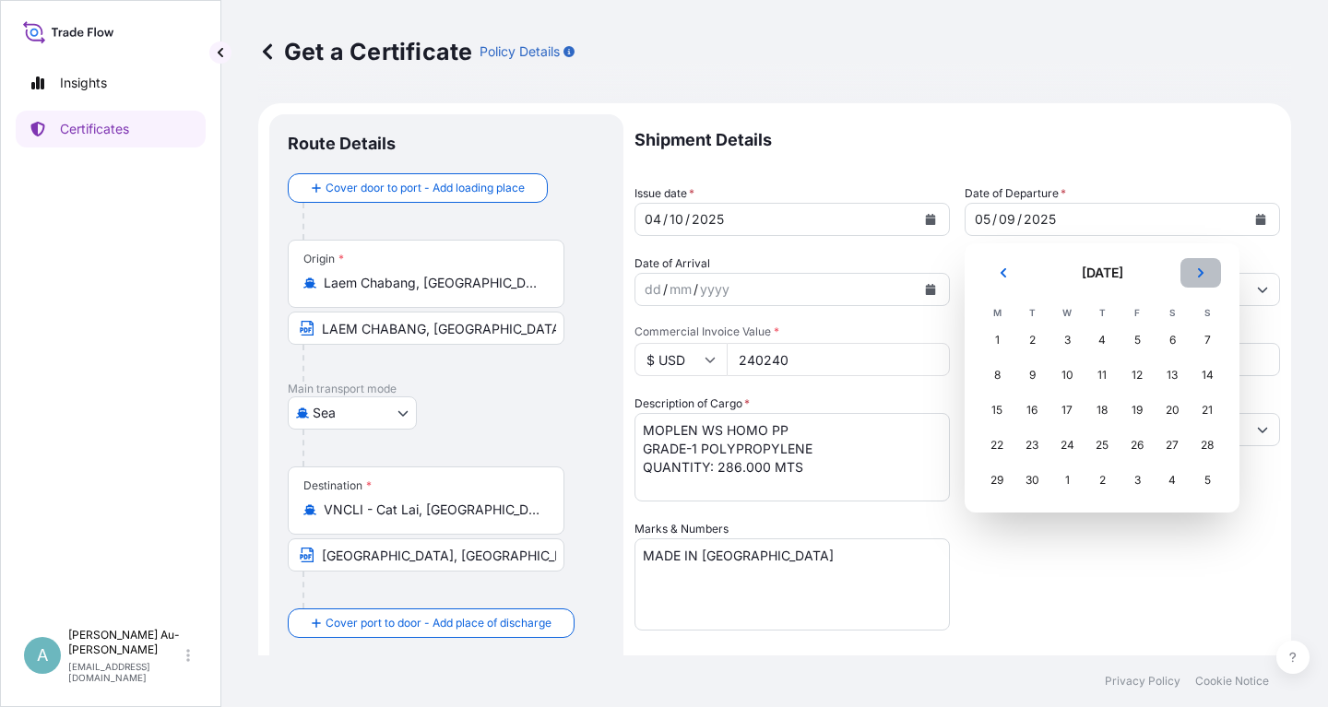
click at [1200, 271] on icon "Next" at bounding box center [1201, 272] width 6 height 9
click at [1200, 347] on div "5" at bounding box center [1206, 340] width 33 height 33
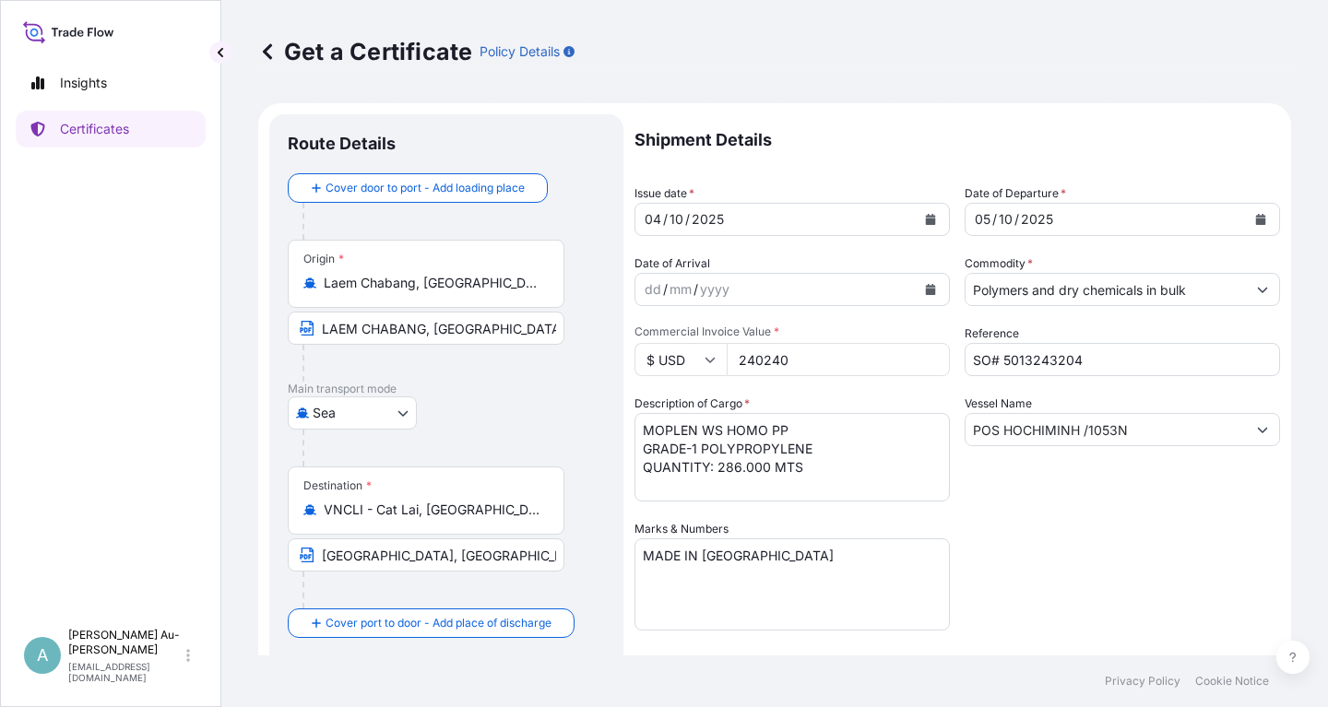
drag, startPoint x: 1113, startPoint y: 526, endPoint x: 1139, endPoint y: 503, distance: 34.0
click at [1139, 503] on div "Shipment Details Issue date * [DATE] Date of Departure * [DATE] Date of Arrival…" at bounding box center [956, 588] width 645 height 949
drag, startPoint x: 1097, startPoint y: 358, endPoint x: 1094, endPoint y: 388, distance: 30.6
click at [1097, 359] on input "SO# 5013243204" at bounding box center [1121, 359] width 315 height 33
type input "SO# 5013243208"
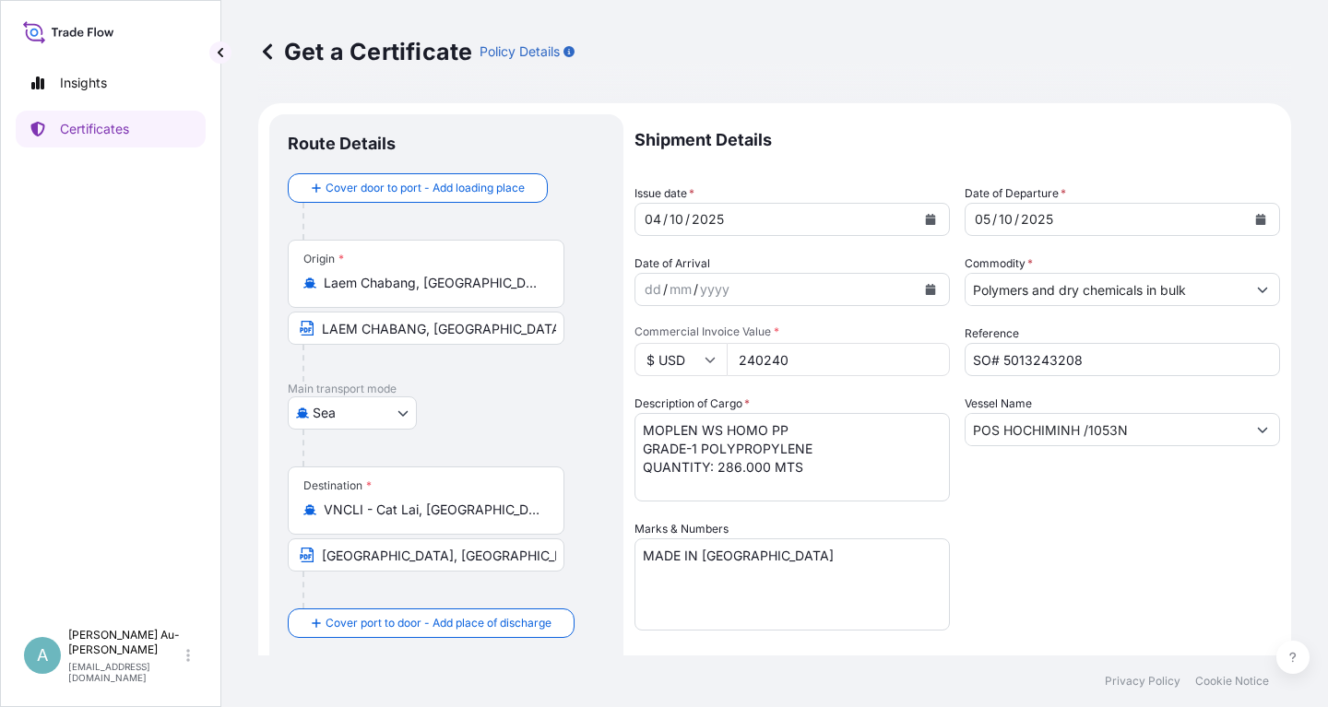
drag, startPoint x: 1061, startPoint y: 533, endPoint x: 1073, endPoint y: 524, distance: 15.1
click at [1069, 528] on div "Shipment Details Issue date * [DATE] Date of Departure * [DATE] Date of Arrival…" at bounding box center [956, 588] width 645 height 949
click at [797, 361] on input "240240" at bounding box center [838, 359] width 223 height 33
type input "2174720"
drag, startPoint x: 1105, startPoint y: 566, endPoint x: 1105, endPoint y: 554, distance: 12.0
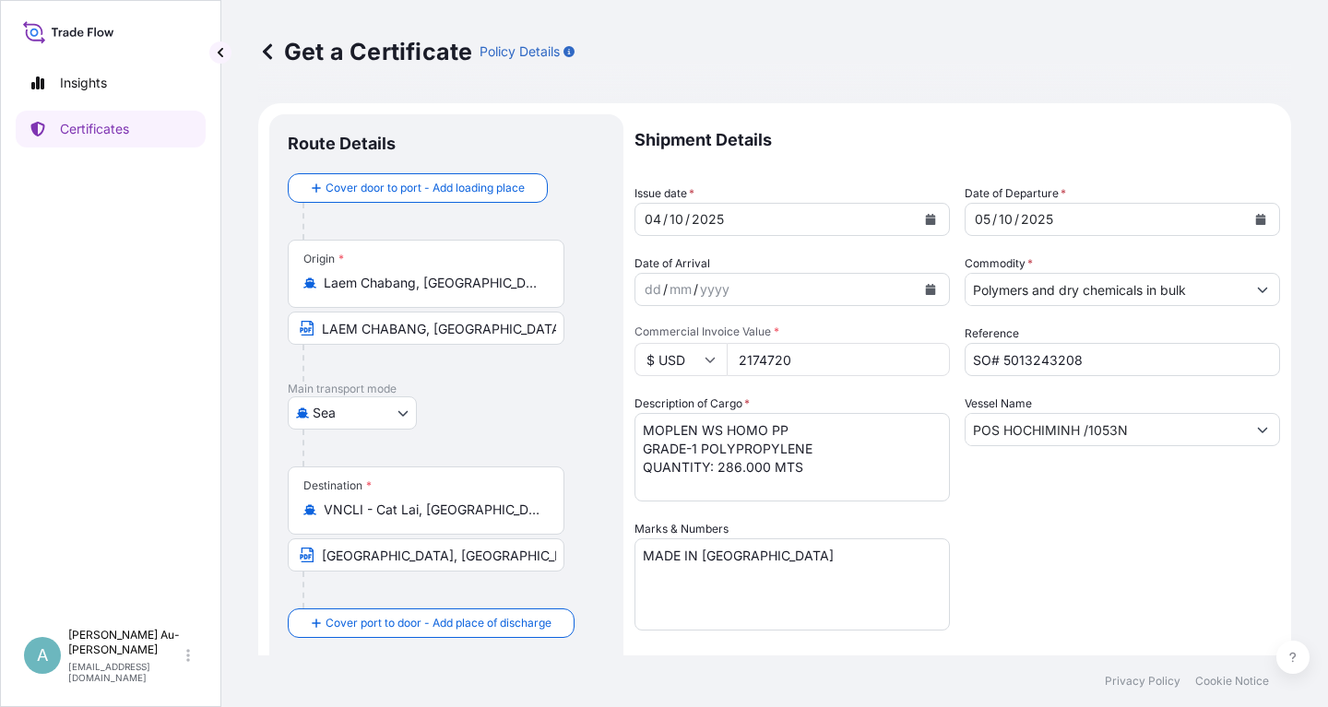
click at [1105, 554] on div "Shipment Details Issue date * [DATE] Date of Departure * [DATE] Date of Arrival…" at bounding box center [956, 588] width 645 height 949
click at [1203, 510] on div "Shipment Details Issue date * [DATE] Date of Departure * [DATE] Date of Arrival…" at bounding box center [956, 588] width 645 height 949
drag, startPoint x: 1133, startPoint y: 433, endPoint x: 933, endPoint y: 469, distance: 203.3
click at [965, 446] on input "POS HOCHIMINH /1053N" at bounding box center [1105, 429] width 280 height 33
paste input "SAWASDEE SPICA /2510"
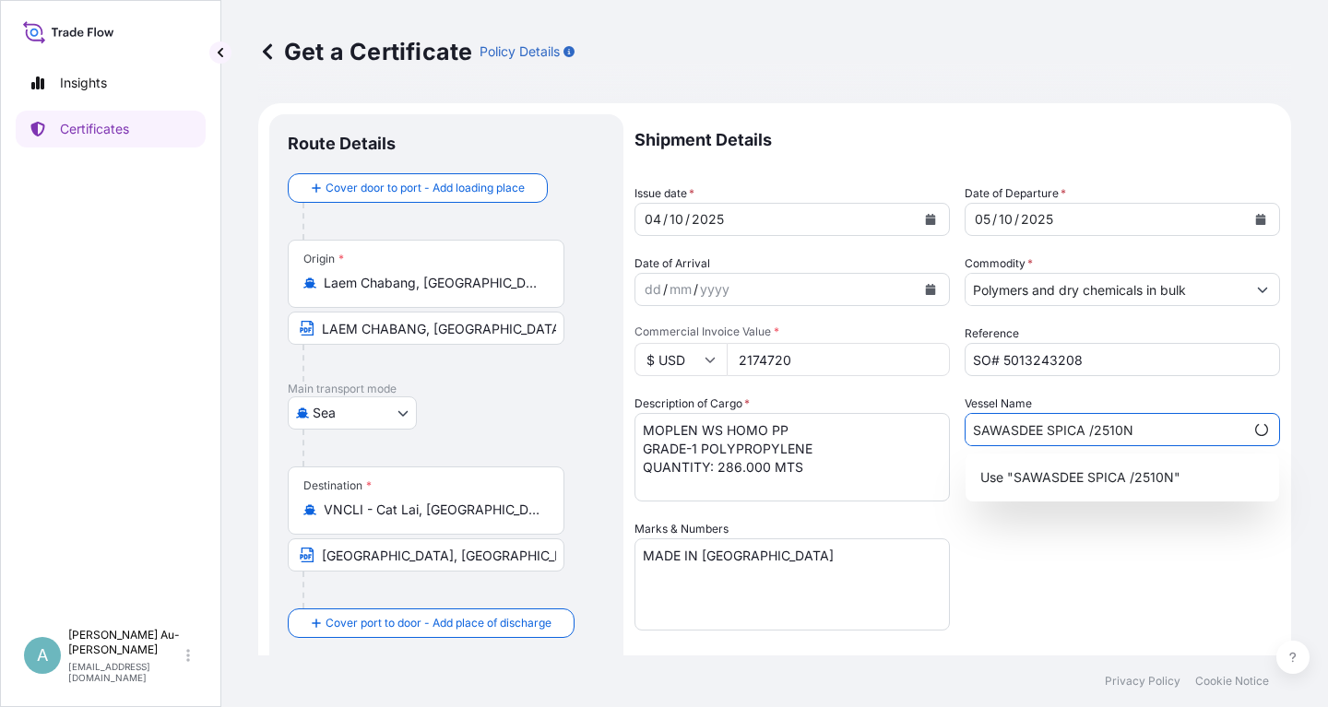
type input "SAWASDEE SPICA /2510N"
click at [1079, 604] on div "Shipment Details Issue date * [DATE] Date of Departure * [DATE] Date of Arrival…" at bounding box center [956, 588] width 645 height 949
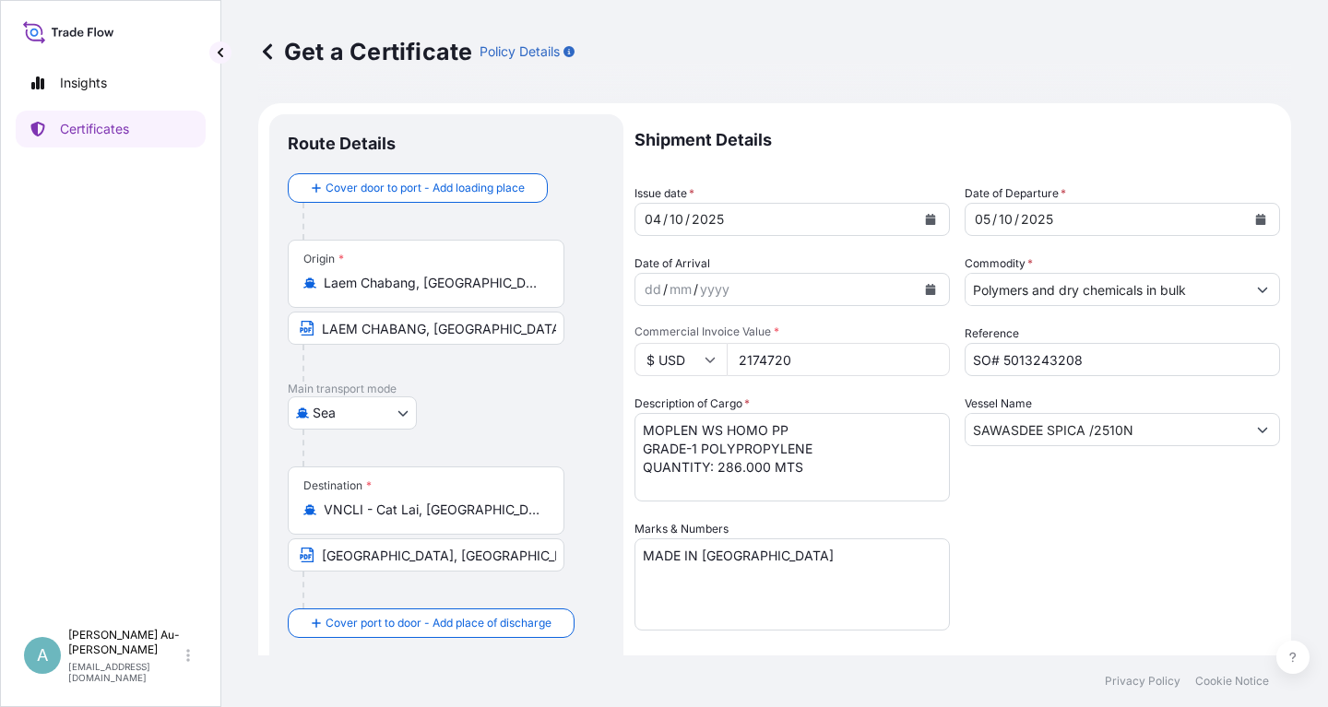
click at [747, 362] on input "2174720" at bounding box center [838, 359] width 223 height 33
type input "174720"
drag, startPoint x: 1008, startPoint y: 554, endPoint x: 995, endPoint y: 551, distance: 13.2
click at [997, 552] on div "Shipment Details Issue date * [DATE] Date of Departure * [DATE] Date of Arrival…" at bounding box center [956, 588] width 645 height 949
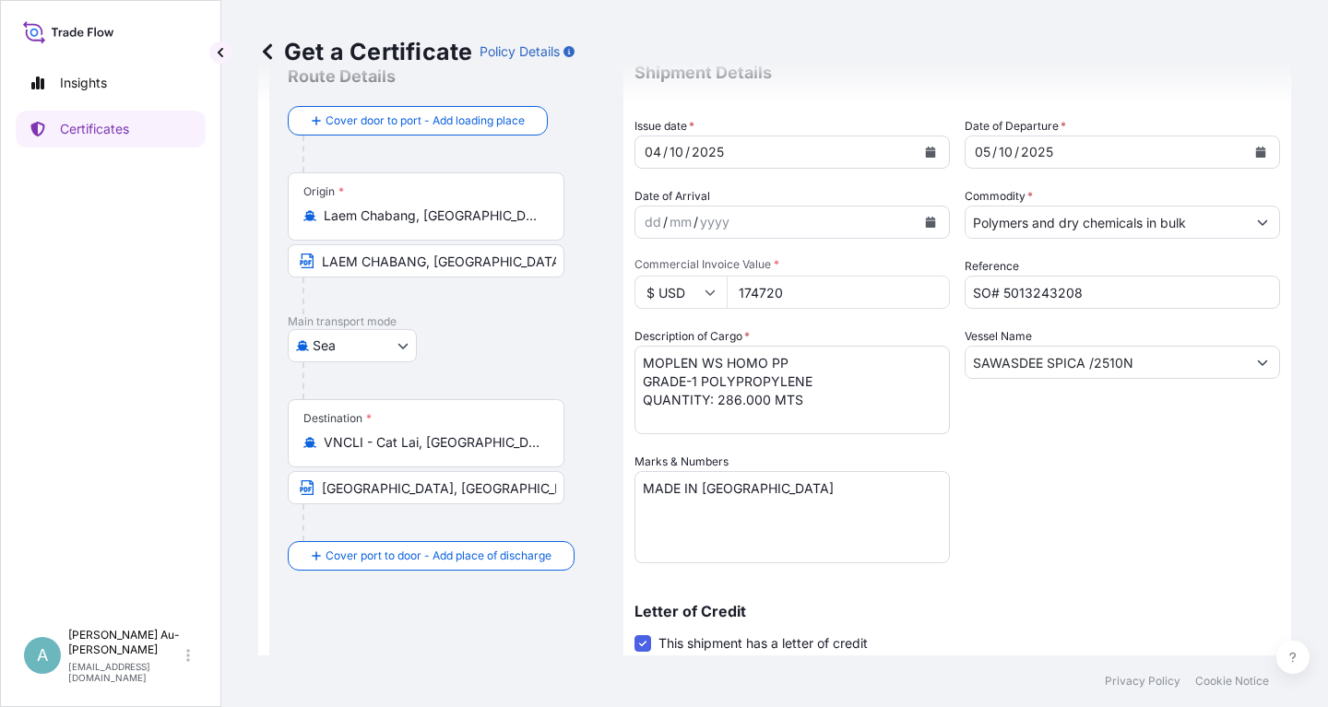
scroll to position [111, 0]
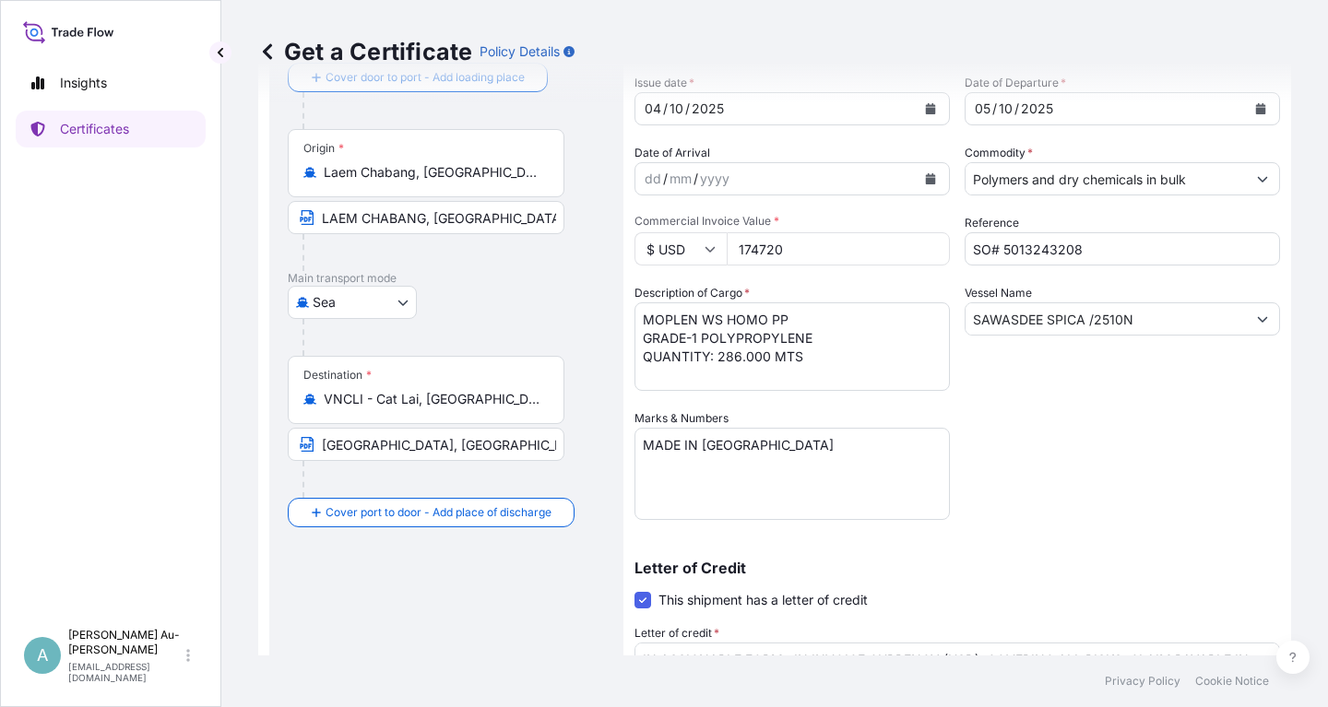
drag, startPoint x: 1180, startPoint y: 408, endPoint x: 1177, endPoint y: 388, distance: 20.5
click at [1177, 405] on div "Shipment Details Issue date * [DATE] Date of Departure * [DATE] Date of Arrival…" at bounding box center [956, 478] width 645 height 949
drag, startPoint x: 639, startPoint y: 319, endPoint x: 816, endPoint y: 333, distance: 177.6
click at [816, 333] on textarea "MOPLEN WS HOMO PP GRADE-1 POLYPROPYLENE QUANTITY: 286.000 MTS" at bounding box center [791, 346] width 315 height 89
paste textarea
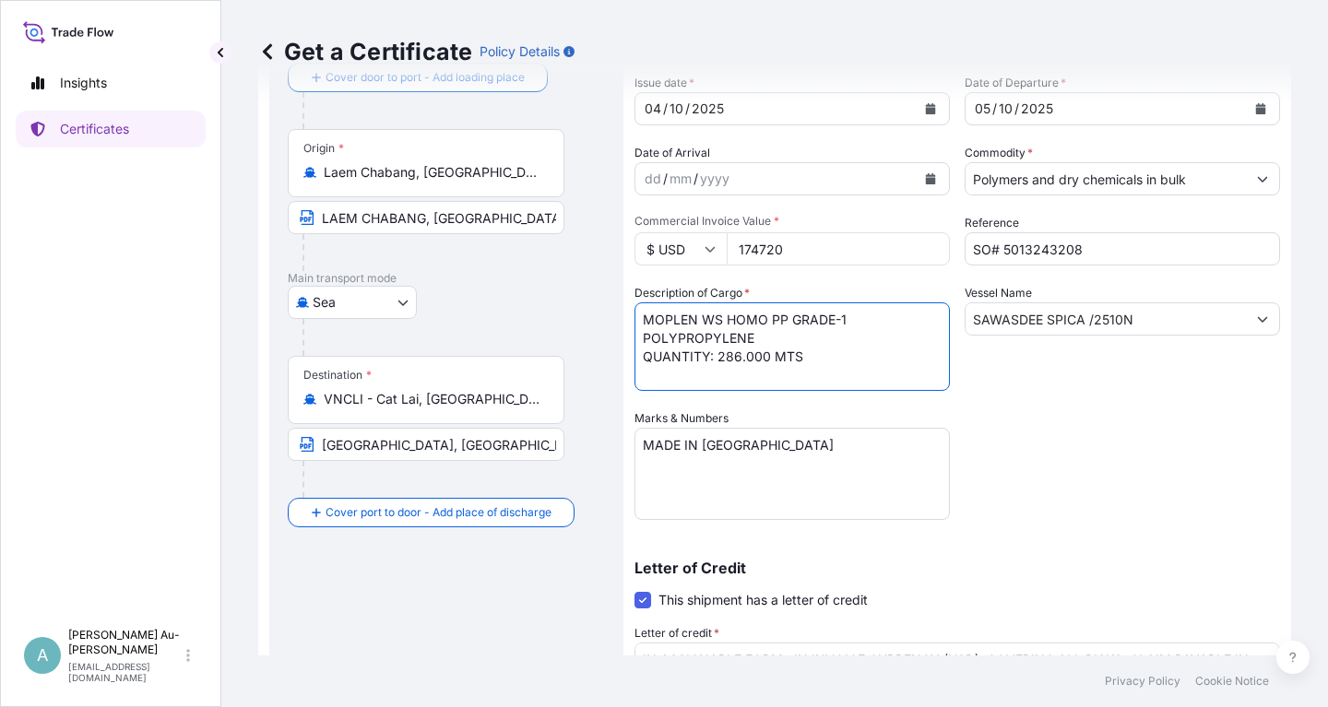
click at [789, 322] on textarea "MOPLEN WS HOMO PP GRADE-1 POLYPROPYLENE QUANTITY: 286.000 MTS" at bounding box center [791, 346] width 315 height 89
click at [1195, 419] on div "Shipment Details Issue date * [DATE] Date of Departure * [DATE] Date of Arrival…" at bounding box center [956, 478] width 645 height 949
drag, startPoint x: 717, startPoint y: 361, endPoint x: 811, endPoint y: 359, distance: 94.1
click at [811, 359] on textarea "MOPLEN WS HOMO PP GRADE-1 POLYPROPYLENE QUANTITY: 286.000 MTS" at bounding box center [791, 346] width 315 height 89
paste textarea "08"
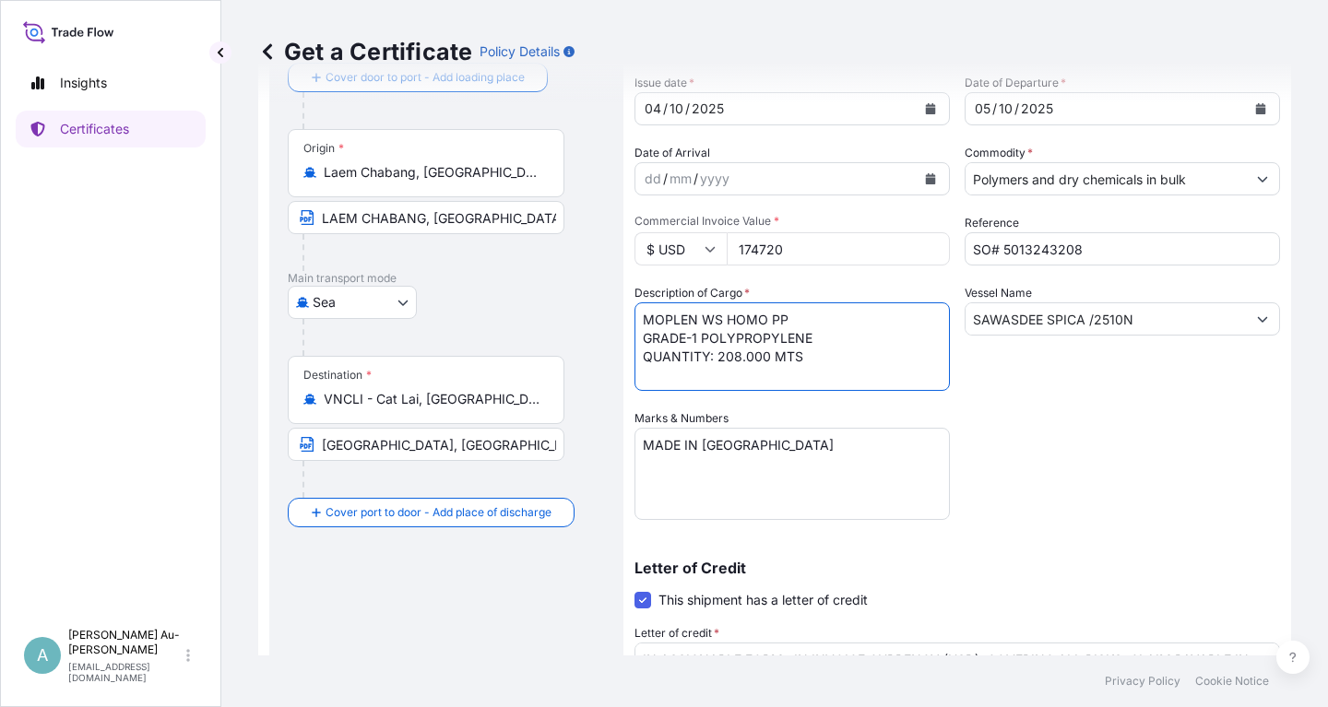
type textarea "MOPLEN WS HOMO PP GRADE-1 POLYPROPYLENE QUANTITY: 208.000 MTS"
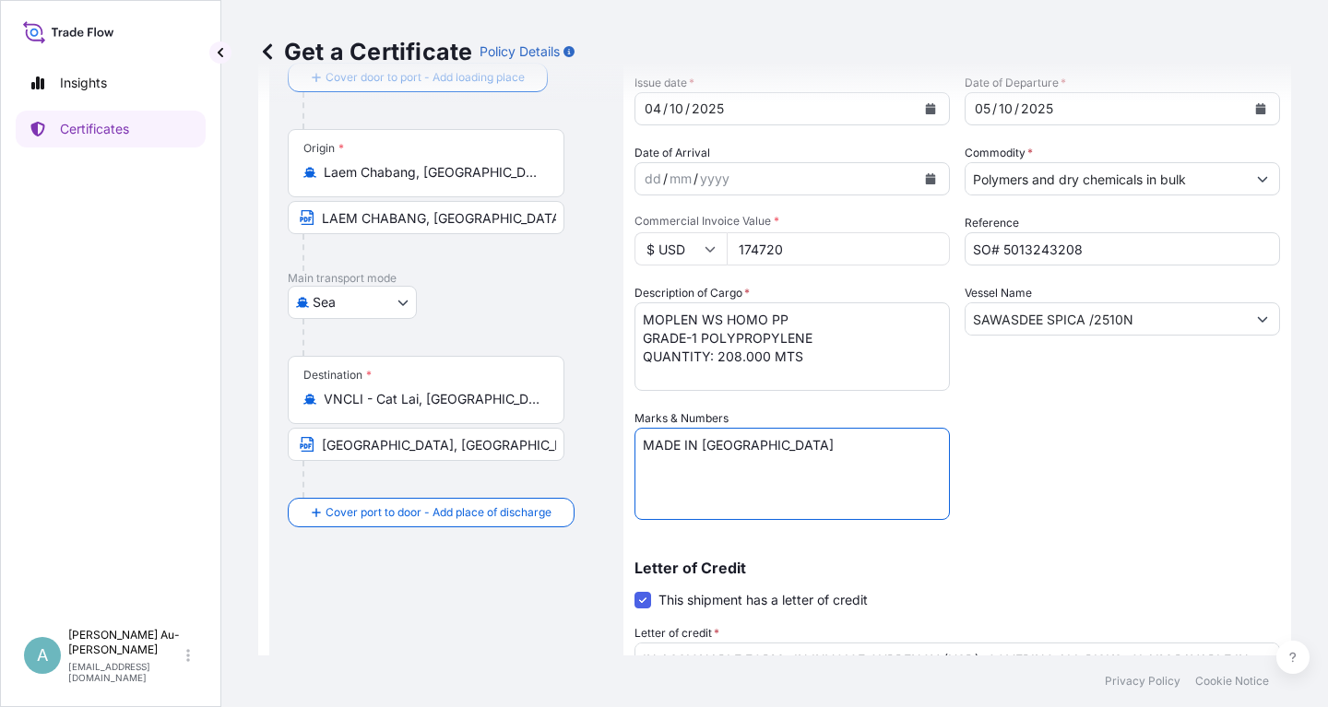
drag, startPoint x: 839, startPoint y: 502, endPoint x: 846, endPoint y: 484, distance: 19.0
click at [840, 500] on textarea "MADE IN [GEOGRAPHIC_DATA]" at bounding box center [791, 474] width 315 height 92
drag, startPoint x: 1063, startPoint y: 455, endPoint x: 1030, endPoint y: 456, distance: 33.2
click at [1059, 456] on div "Shipment Details Issue date * [DATE] Date of Departure * [DATE] Date of Arrival…" at bounding box center [956, 478] width 645 height 949
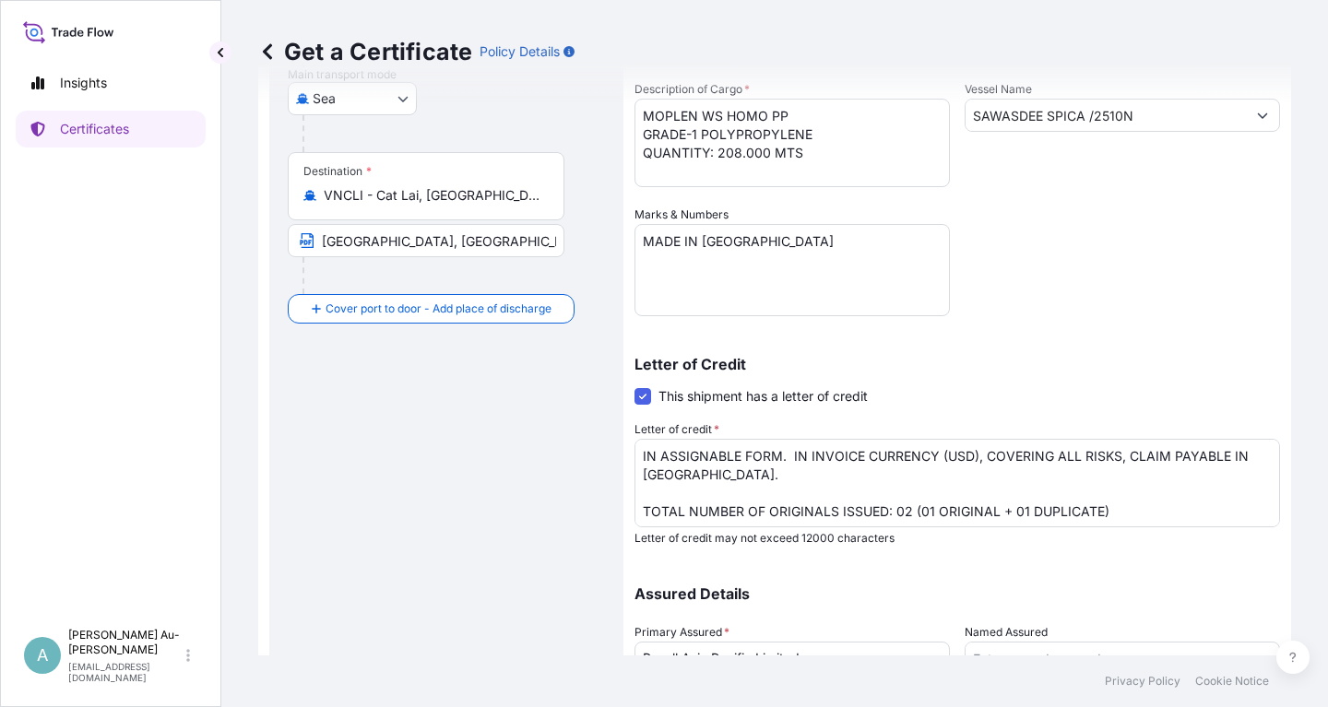
scroll to position [349, 0]
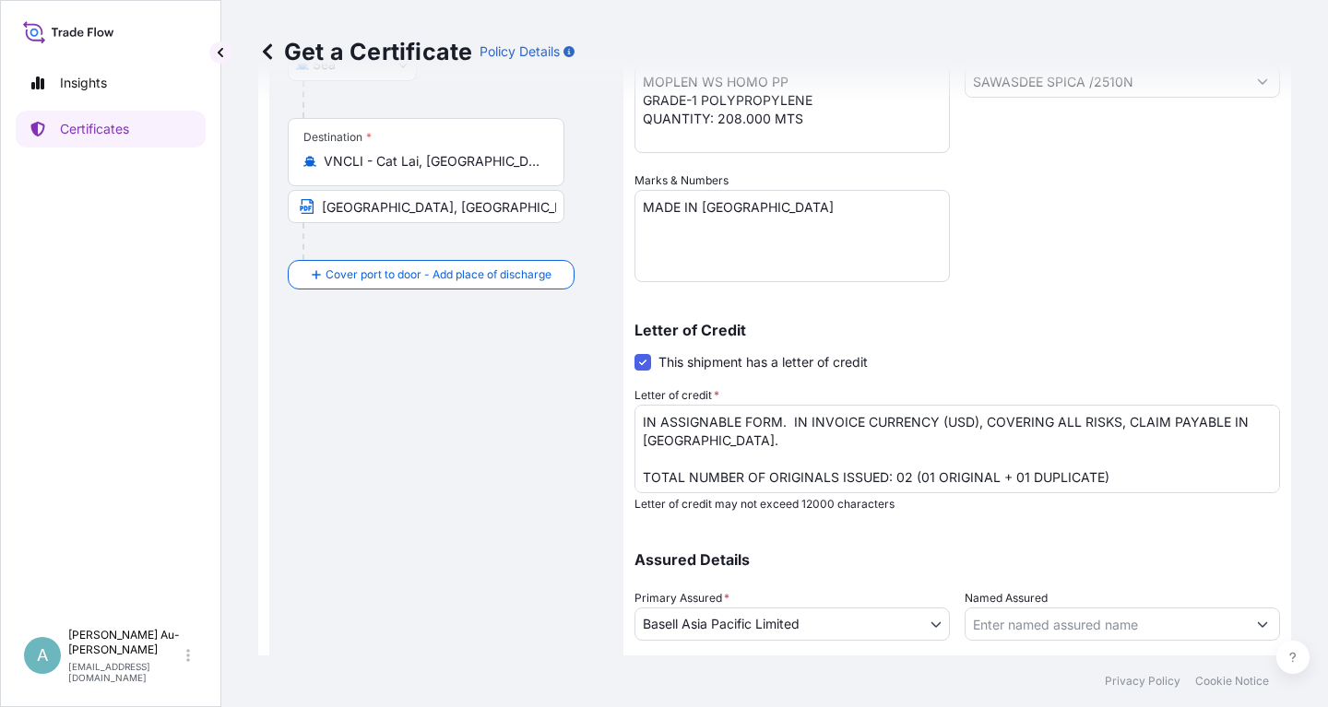
click at [1124, 423] on textarea "IN ASSIGNABLE FORM. IN INVOICE CURRENCY (USD), COVERING ALL RISKS, CLAIM PAYABL…" at bounding box center [956, 449] width 645 height 89
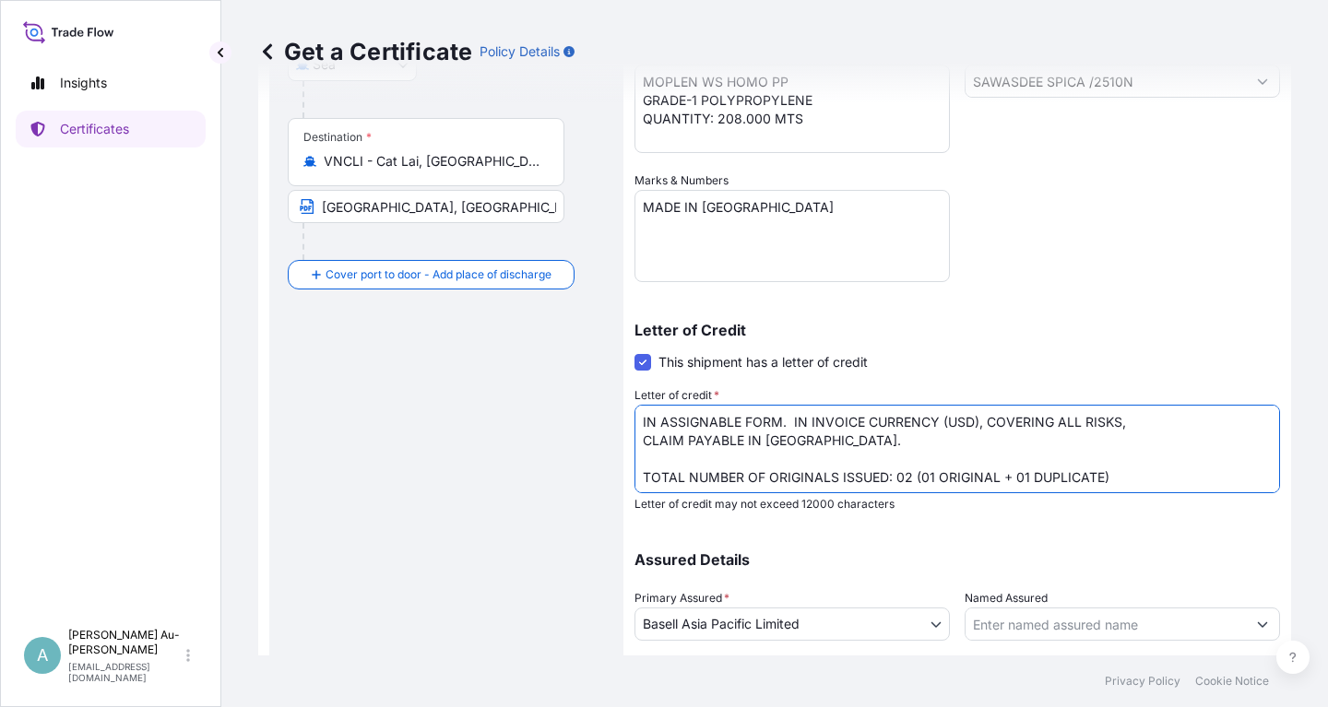
drag, startPoint x: 986, startPoint y: 427, endPoint x: 1026, endPoint y: 420, distance: 41.1
click at [987, 427] on textarea "IN ASSIGNABLE FORM. IN INVOICE CURRENCY (USD), COVERING ALL RISKS, CLAIM PAYABL…" at bounding box center [956, 449] width 645 height 89
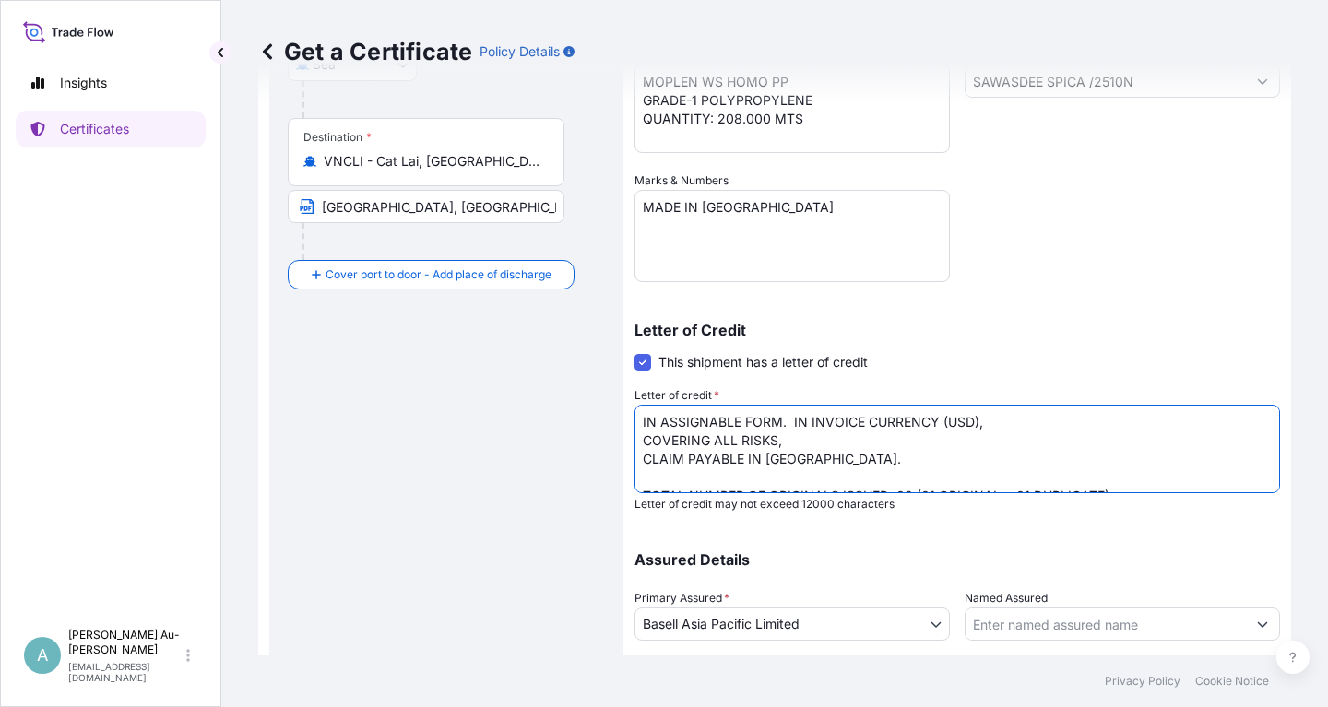
click at [643, 465] on textarea "IN ASSIGNABLE FORM. IN INVOICE CURRENCY (USD), COVERING ALL RISKS, CLAIM PAYABL…" at bounding box center [956, 449] width 645 height 89
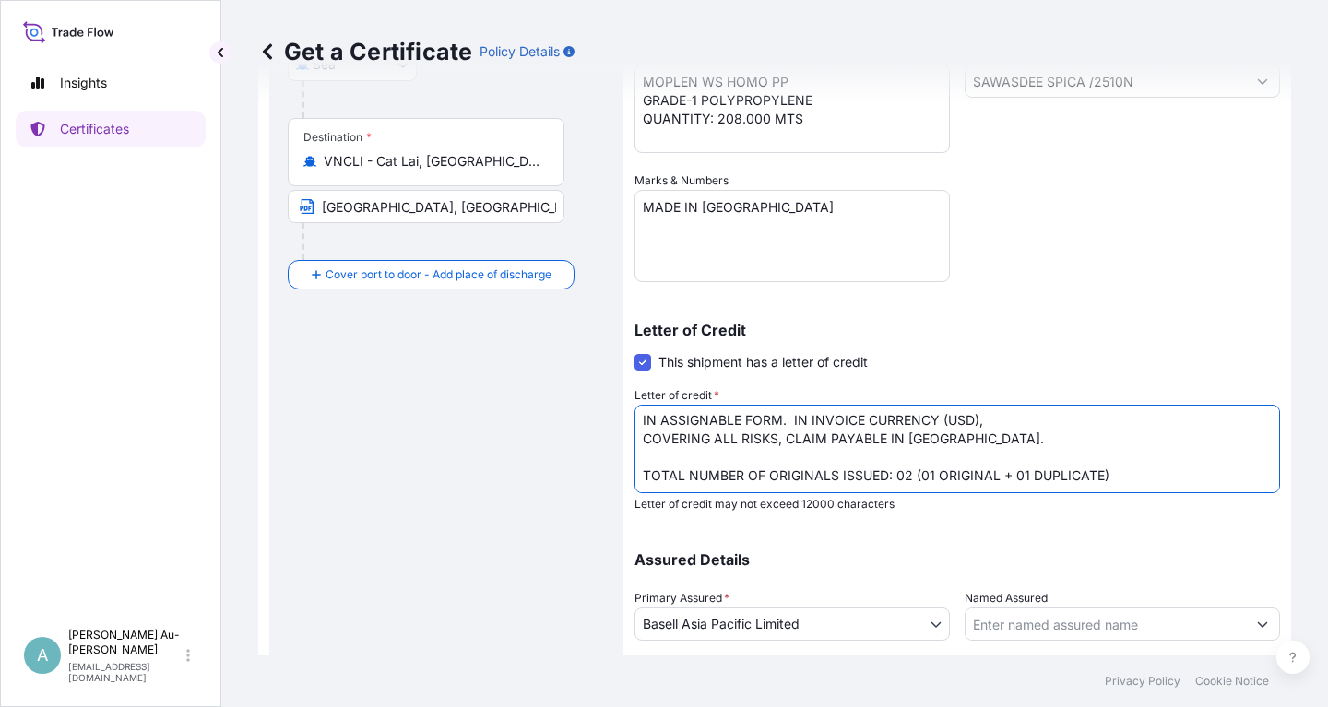
scroll to position [459, 0]
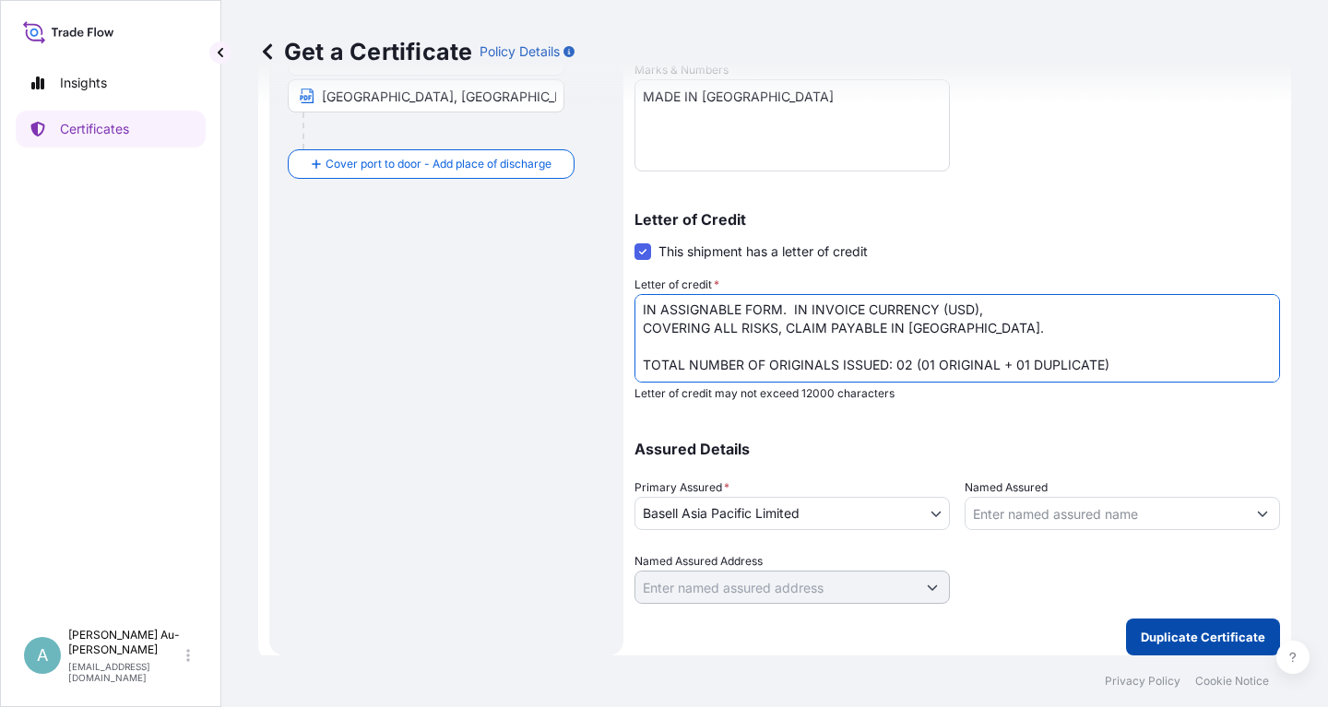
type textarea "IN ASSIGNABLE FORM. IN INVOICE CURRENCY (USD), COVERING ALL RISKS, CLAIM PAYABL…"
click at [1153, 642] on p "Duplicate Certificate" at bounding box center [1202, 637] width 124 height 18
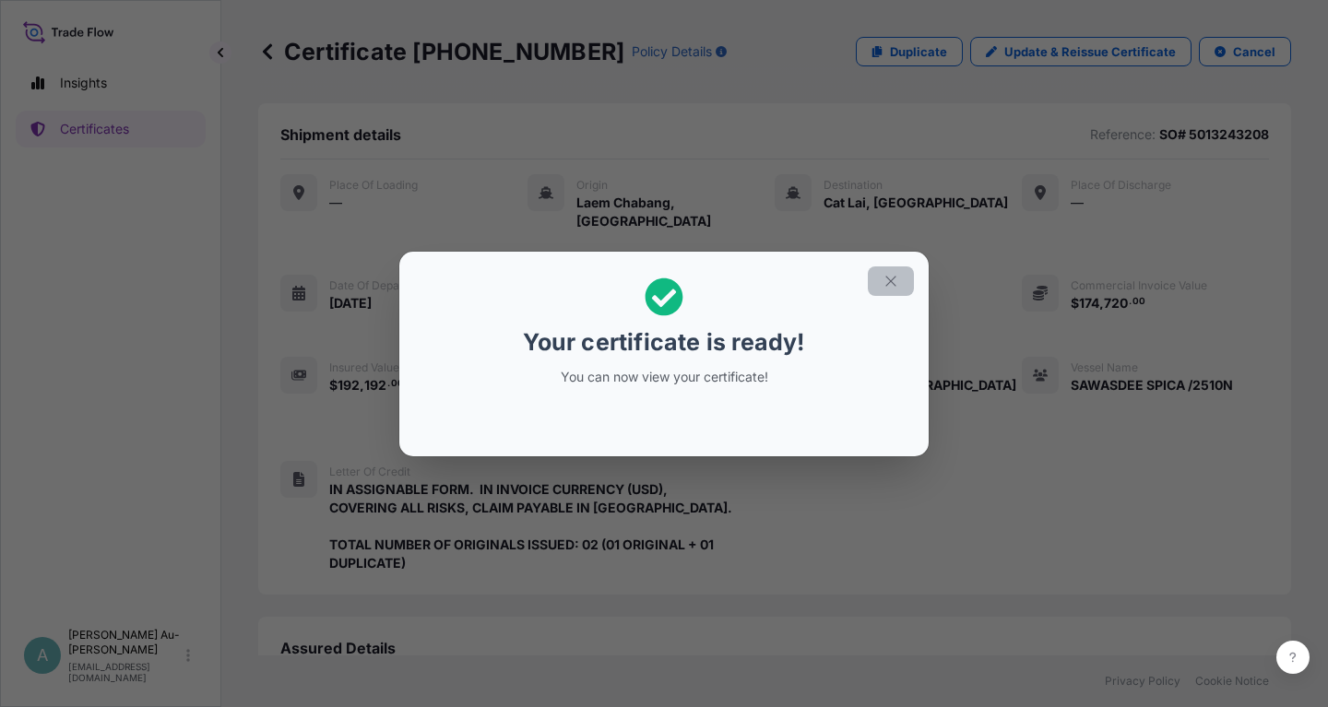
click at [896, 287] on icon "button" at bounding box center [890, 281] width 17 height 17
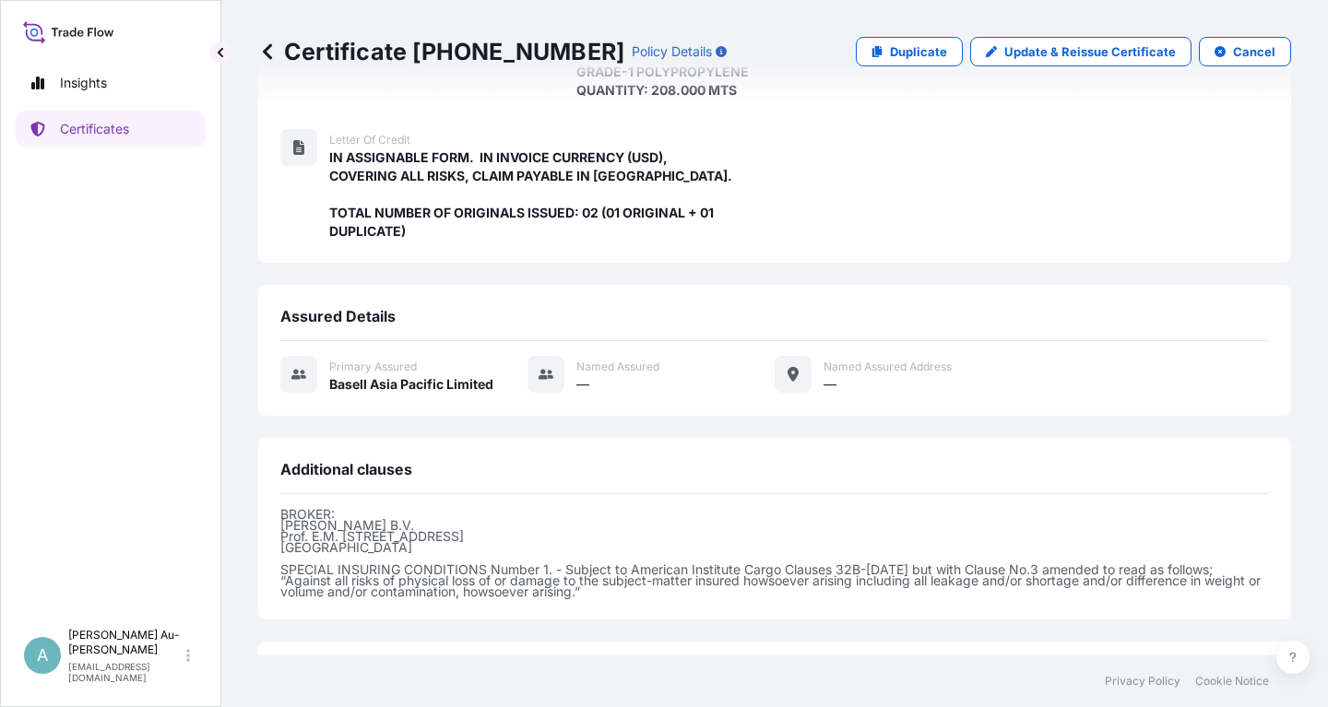
scroll to position [470, 0]
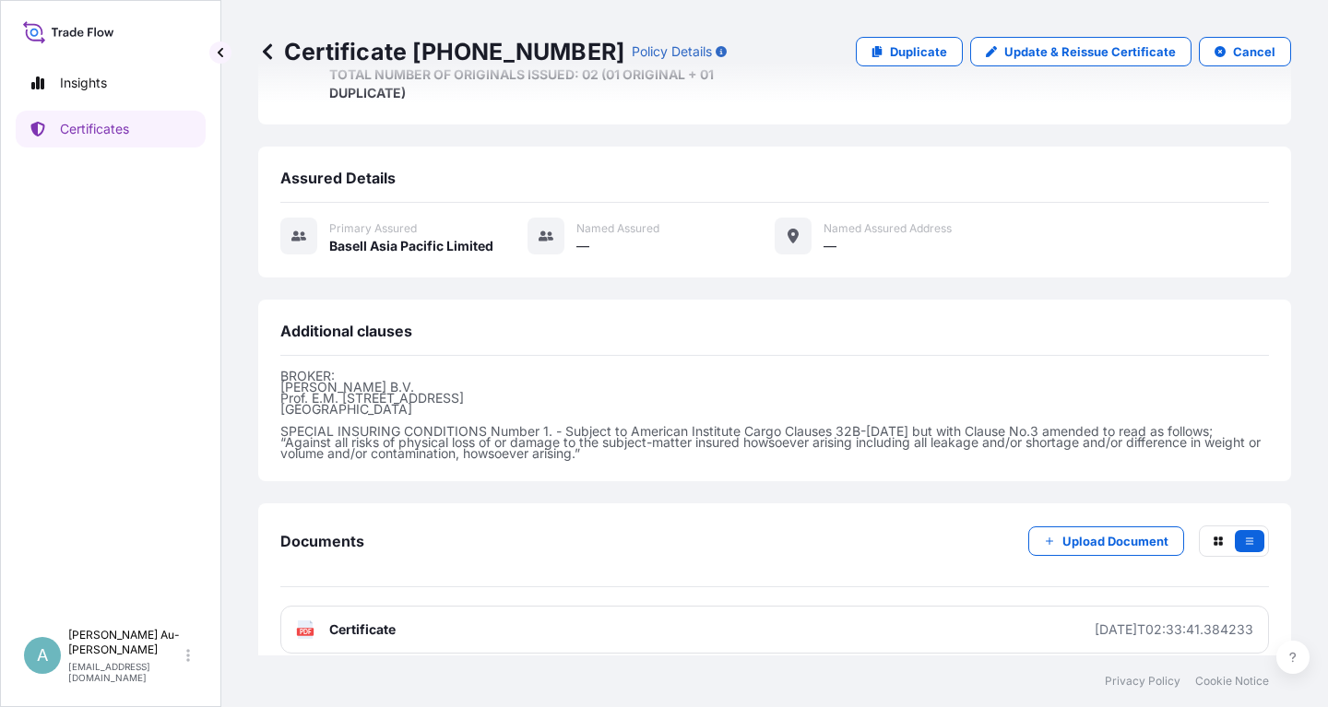
click at [482, 612] on link "PDF Certificate [DATE]T02:33:41.384233" at bounding box center [774, 630] width 988 height 48
